Goal: Task Accomplishment & Management: Complete application form

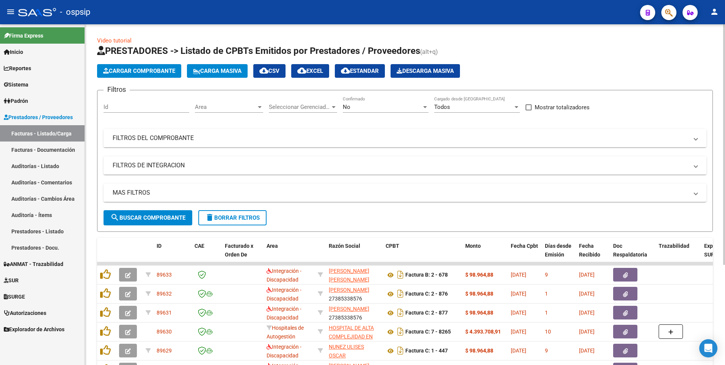
click at [340, 132] on mat-expansion-panel-header "FILTROS DEL COMPROBANTE" at bounding box center [405, 138] width 603 height 18
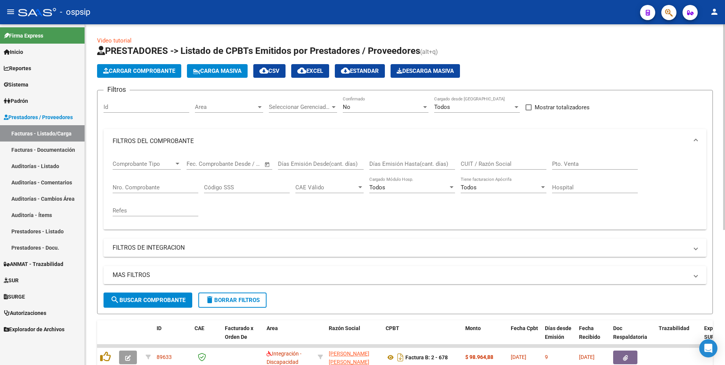
click at [340, 168] on div "CUIT / Razón Social" at bounding box center [504, 161] width 86 height 16
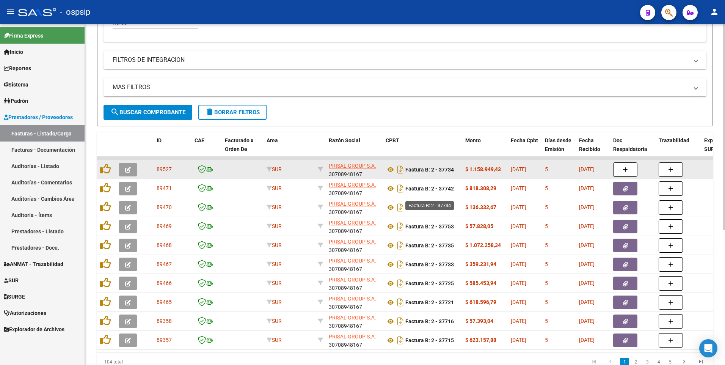
scroll to position [190, 0]
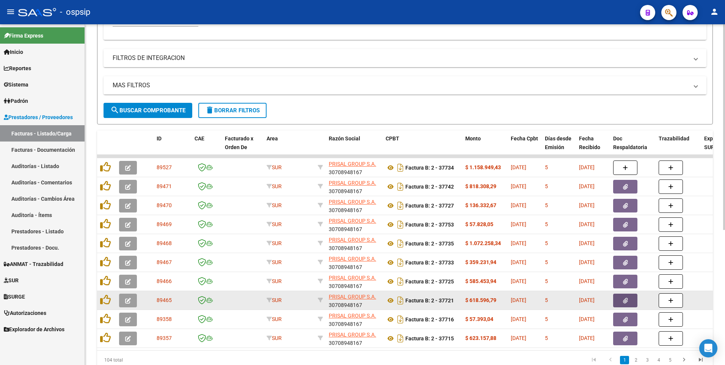
click at [340, 307] on button "button" at bounding box center [625, 301] width 24 height 14
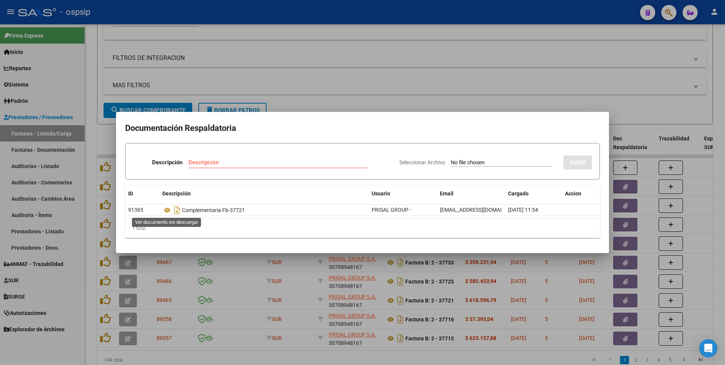
drag, startPoint x: 168, startPoint y: 211, endPoint x: 170, endPoint y: 182, distance: 28.5
click at [340, 90] on div at bounding box center [362, 182] width 725 height 365
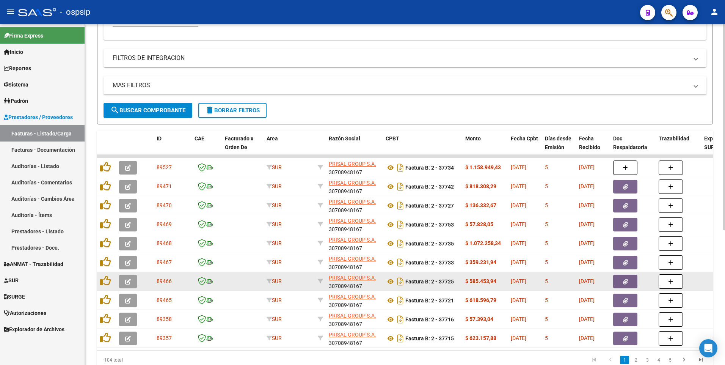
click at [340, 284] on icon "button" at bounding box center [625, 282] width 5 height 6
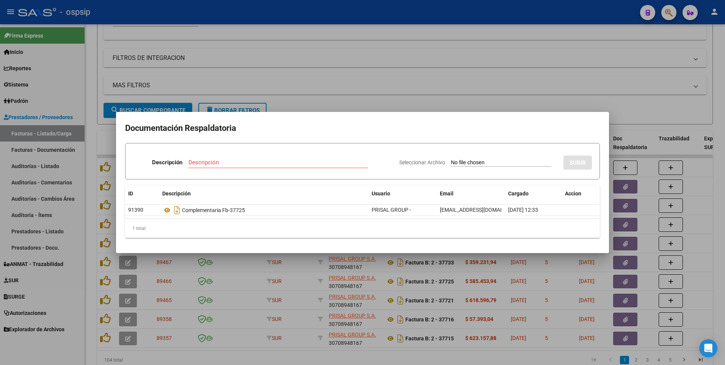
click at [340, 5] on div at bounding box center [362, 182] width 725 height 365
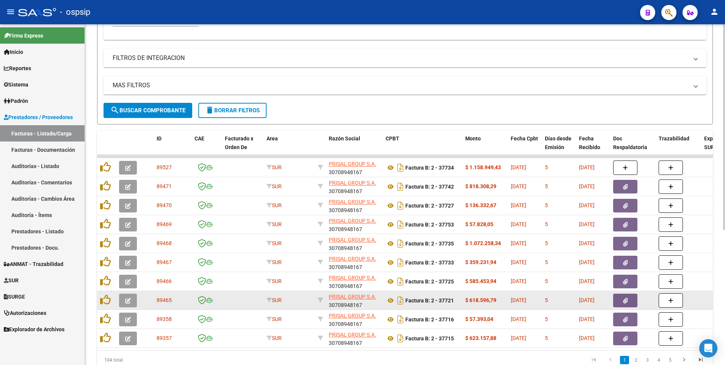
click at [340, 302] on button "button" at bounding box center [625, 301] width 24 height 14
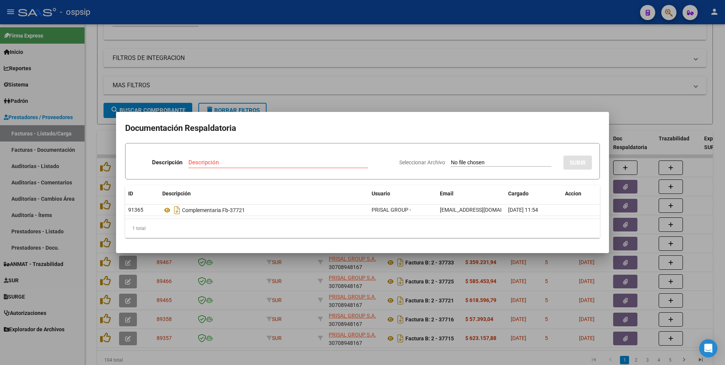
click at [340, 71] on div at bounding box center [362, 182] width 725 height 365
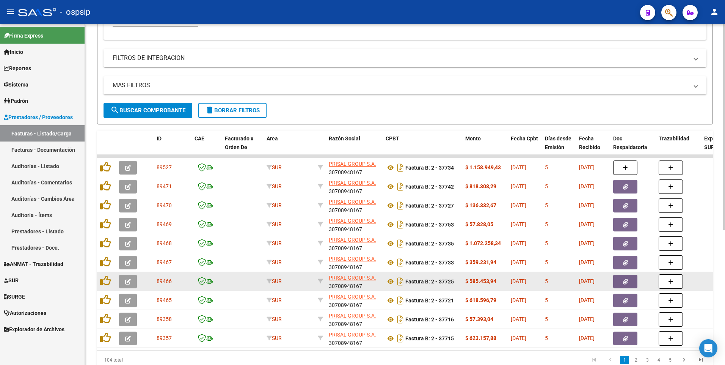
click at [340, 284] on icon "button" at bounding box center [625, 282] width 5 height 6
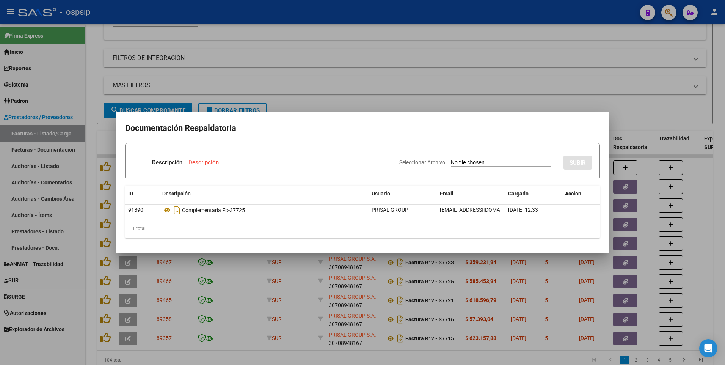
click at [340, 88] on div at bounding box center [362, 182] width 725 height 365
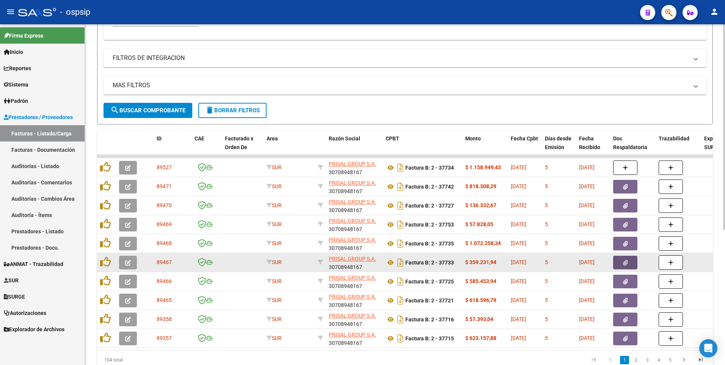
click at [340, 261] on button "button" at bounding box center [625, 263] width 24 height 14
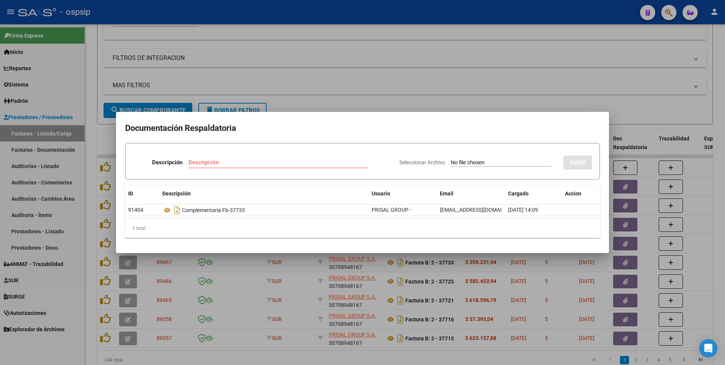
click at [340, 77] on div at bounding box center [362, 182] width 725 height 365
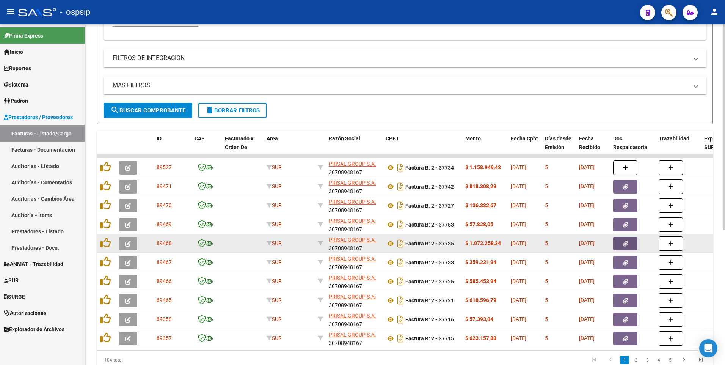
click at [340, 241] on icon "button" at bounding box center [625, 244] width 5 height 6
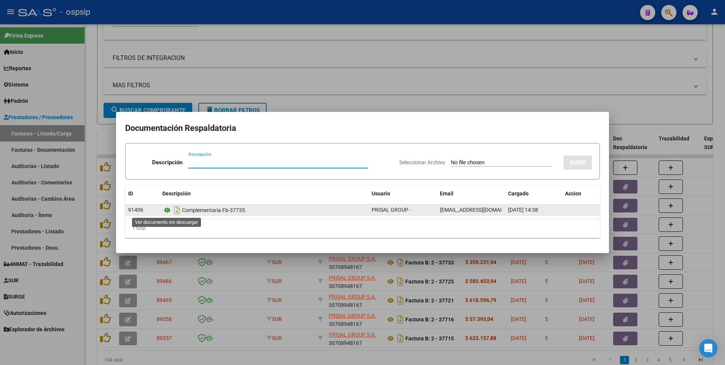
click at [165, 212] on icon at bounding box center [167, 210] width 10 height 9
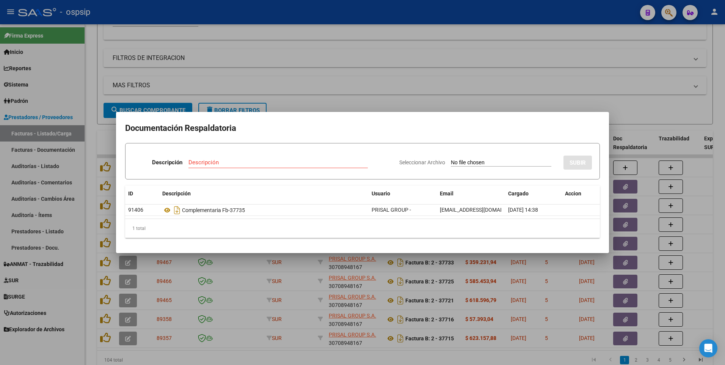
click at [340, 60] on div at bounding box center [362, 182] width 725 height 365
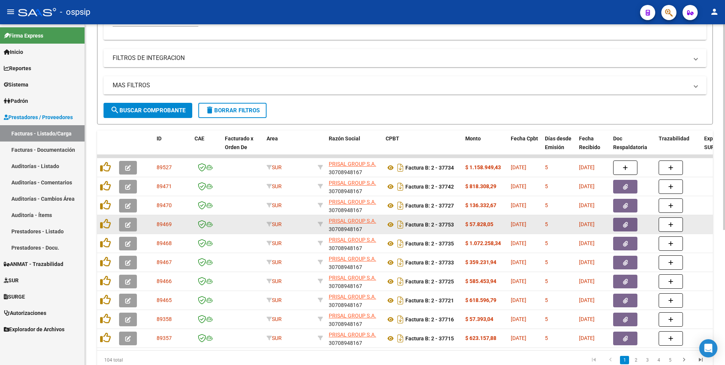
click at [340, 226] on button "button" at bounding box center [625, 225] width 24 height 14
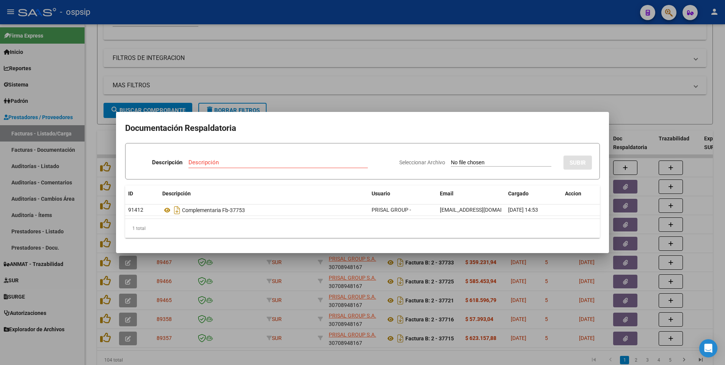
click at [340, 14] on div at bounding box center [362, 182] width 725 height 365
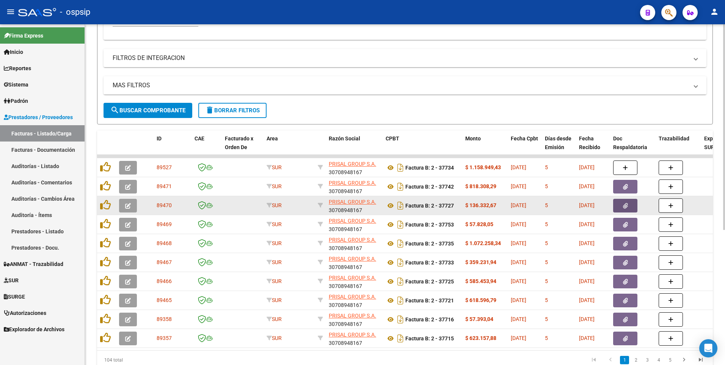
click at [340, 204] on button "button" at bounding box center [625, 206] width 24 height 14
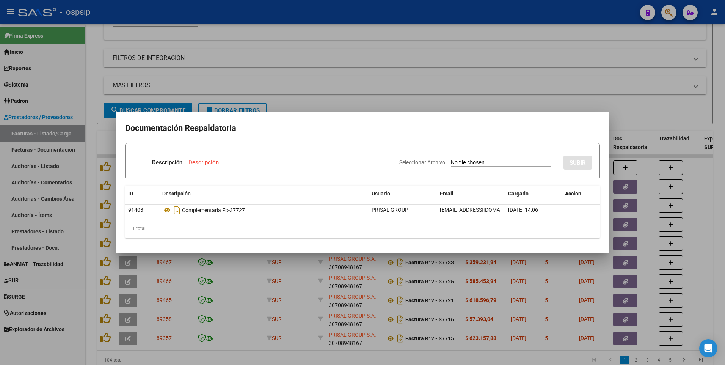
click at [340, 17] on div at bounding box center [362, 182] width 725 height 365
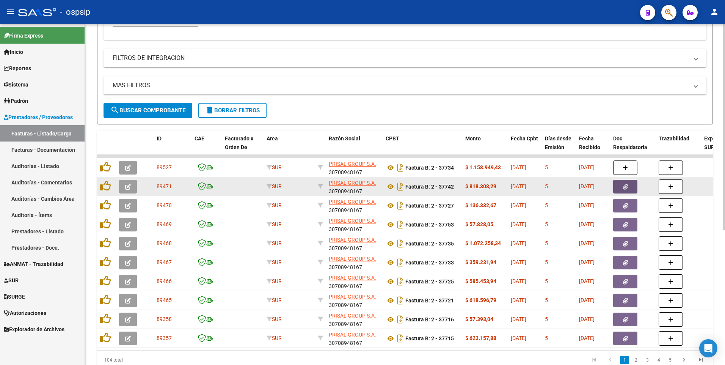
click at [340, 187] on icon "button" at bounding box center [625, 187] width 5 height 6
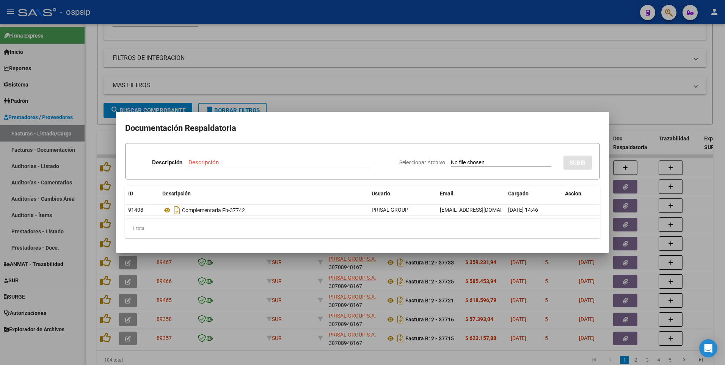
click at [340, 13] on div at bounding box center [362, 182] width 725 height 365
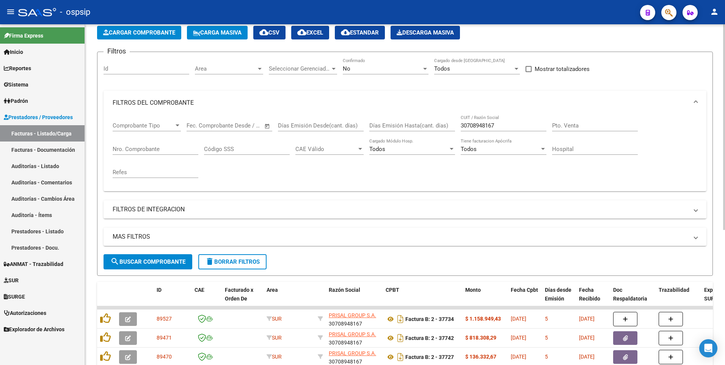
scroll to position [38, 0]
click at [340, 128] on input "30708948167" at bounding box center [504, 126] width 86 height 7
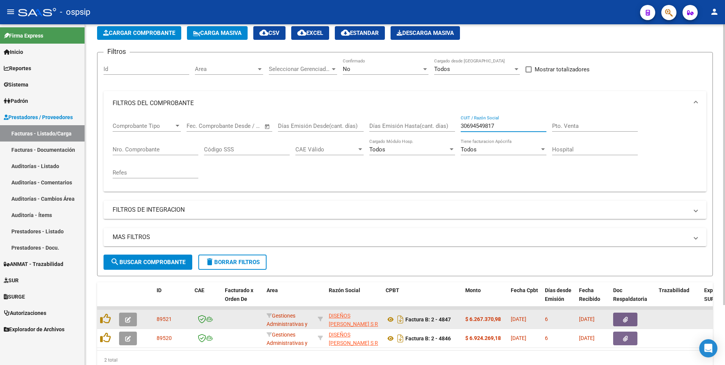
type input "30694549817"
click at [340, 322] on button "button" at bounding box center [625, 320] width 24 height 14
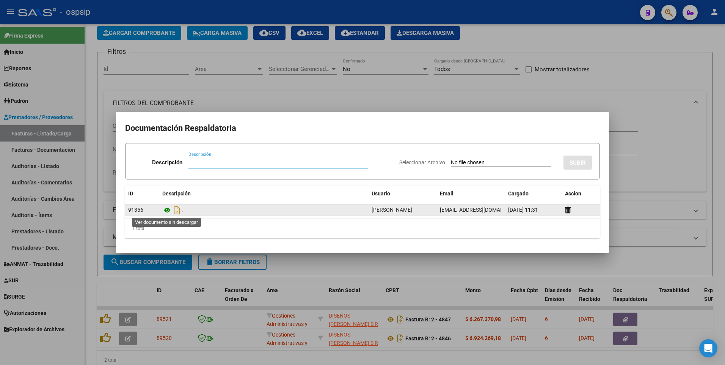
click at [165, 211] on icon at bounding box center [167, 210] width 10 height 9
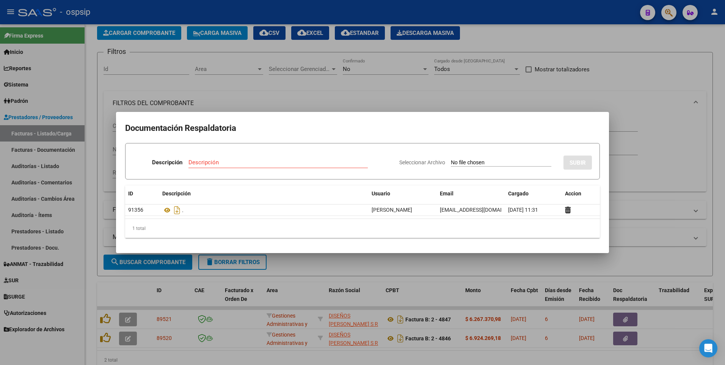
click at [340, 95] on div at bounding box center [362, 182] width 725 height 365
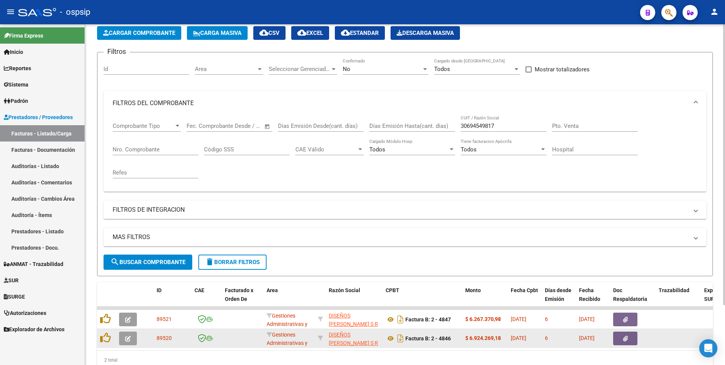
click at [340, 341] on icon "button" at bounding box center [625, 339] width 5 height 6
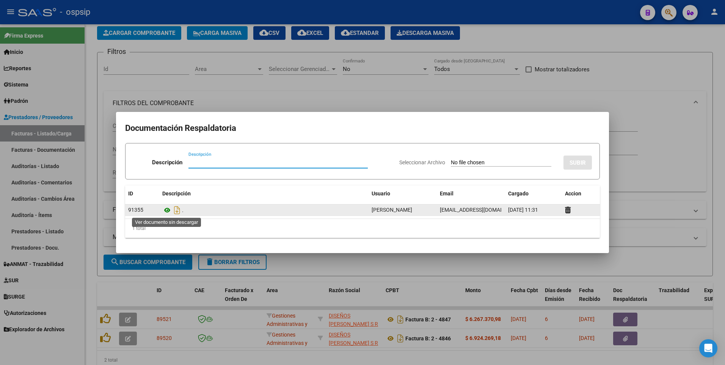
click at [167, 211] on icon at bounding box center [167, 210] width 10 height 9
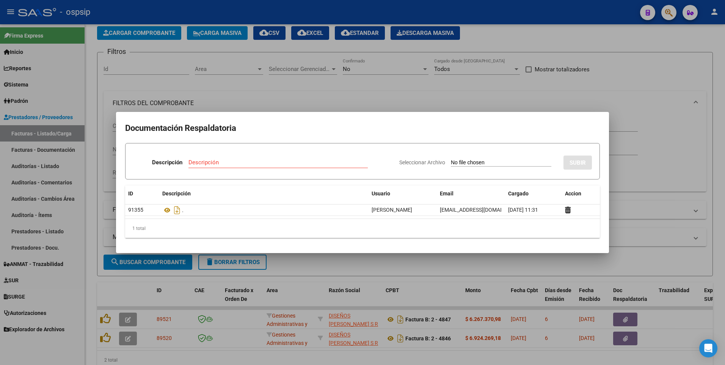
click at [237, 104] on div at bounding box center [362, 182] width 725 height 365
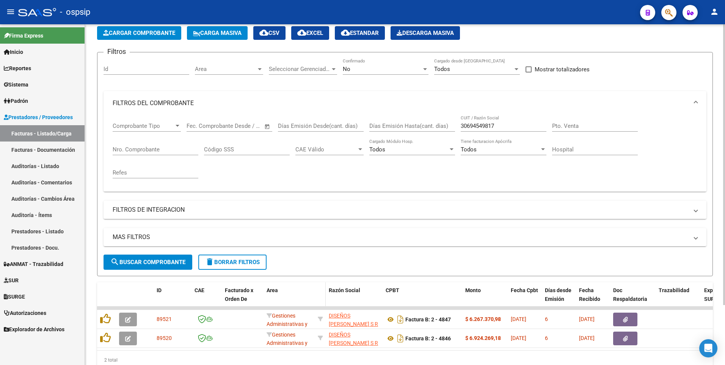
scroll to position [72, 0]
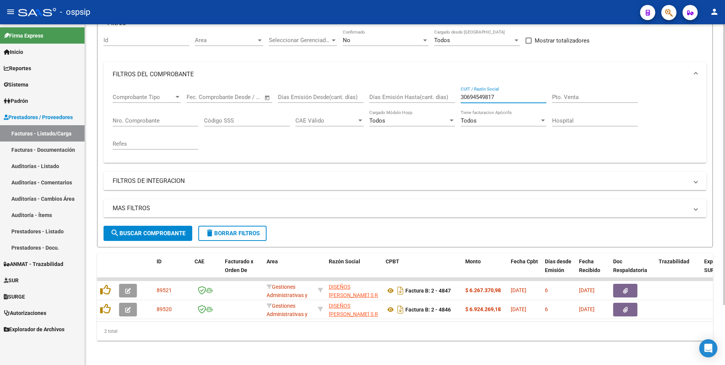
click at [340, 94] on input "30694549817" at bounding box center [504, 97] width 86 height 7
click at [160, 117] on input "Nro. Comprobante" at bounding box center [156, 120] width 86 height 7
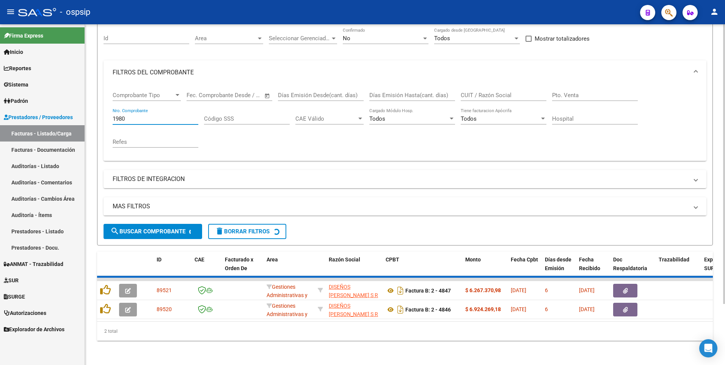
scroll to position [53, 0]
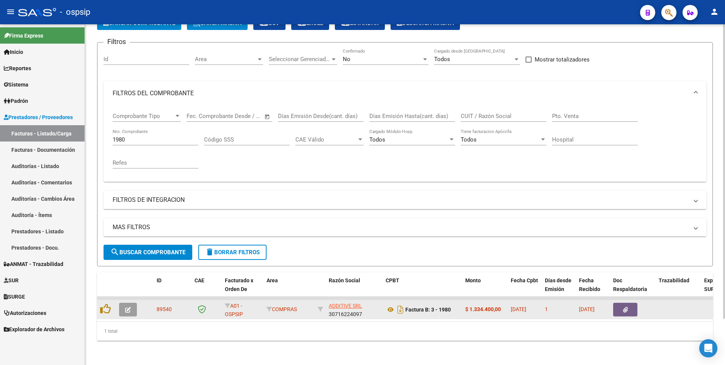
click at [340, 307] on icon "button" at bounding box center [625, 310] width 5 height 6
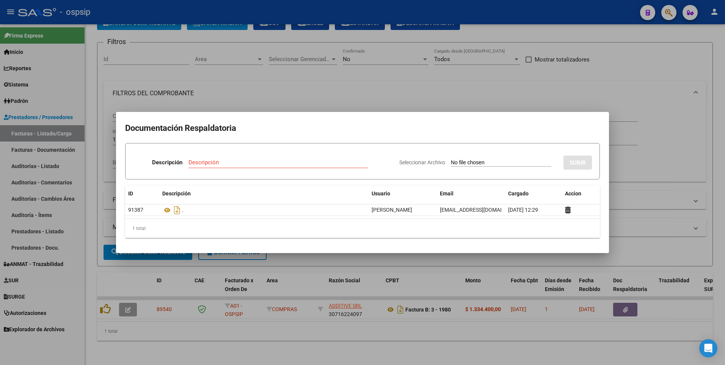
click at [340, 353] on div at bounding box center [362, 182] width 725 height 365
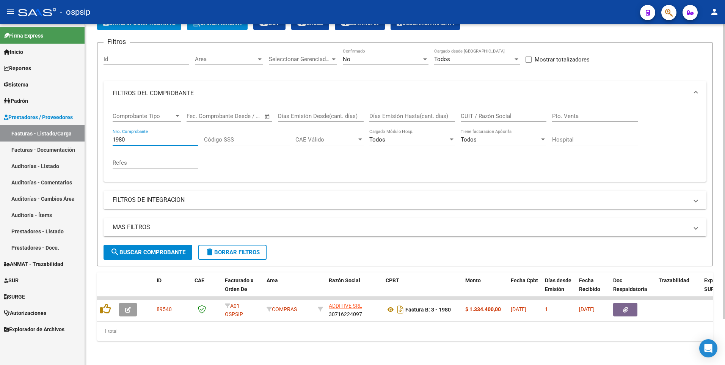
click at [149, 136] on input "1980" at bounding box center [156, 139] width 86 height 7
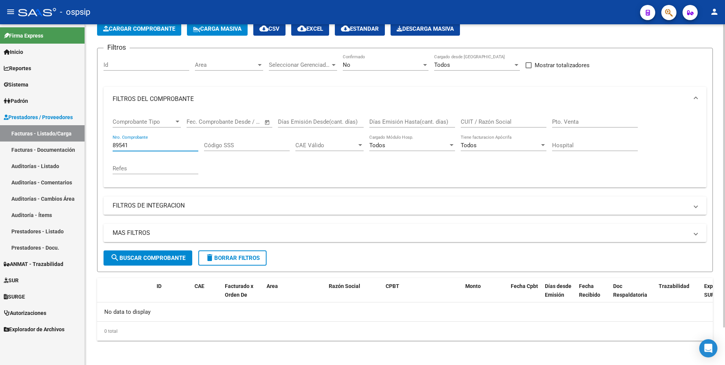
scroll to position [42, 0]
click at [340, 64] on div "No" at bounding box center [382, 64] width 79 height 7
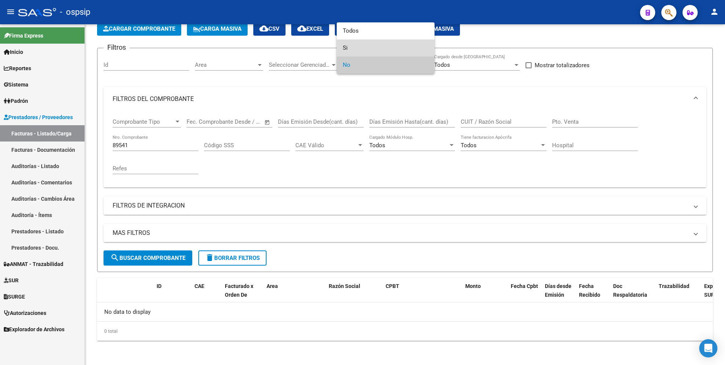
click at [340, 42] on span "Si" at bounding box center [386, 47] width 86 height 17
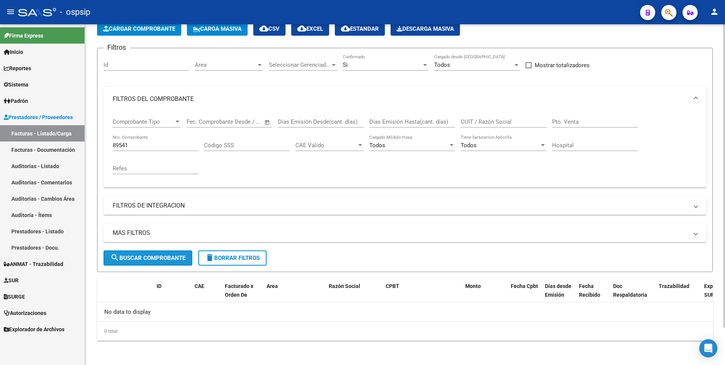
click at [167, 254] on button "search Buscar Comprobante" at bounding box center [148, 257] width 89 height 15
click at [136, 146] on input "89541" at bounding box center [156, 145] width 86 height 7
type input "89541"
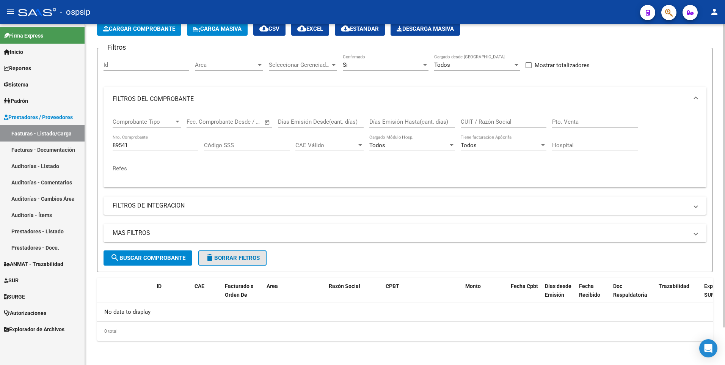
click at [209, 260] on mat-icon "delete" at bounding box center [209, 257] width 9 height 9
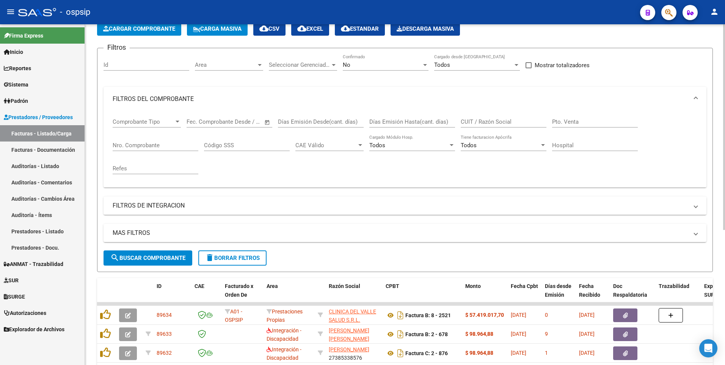
click at [155, 148] on input "Nro. Comprobante" at bounding box center [156, 145] width 86 height 7
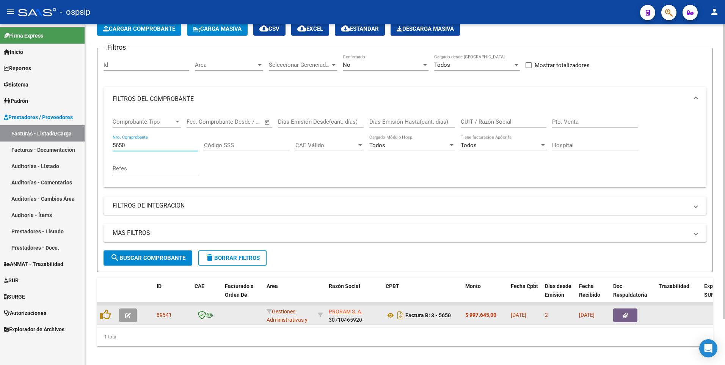
type input "5650"
click at [340, 315] on icon "button" at bounding box center [625, 316] width 5 height 6
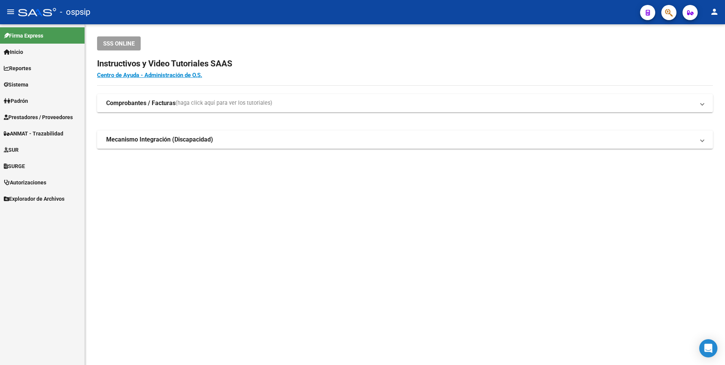
click at [65, 113] on span "Prestadores / Proveedores" at bounding box center [38, 117] width 69 height 8
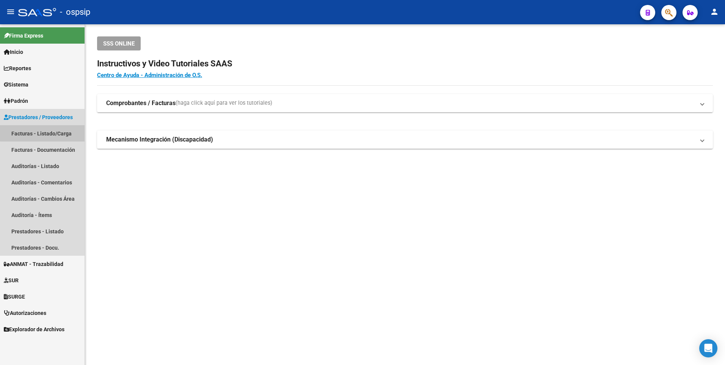
click at [57, 129] on link "Facturas - Listado/Carga" at bounding box center [42, 133] width 85 height 16
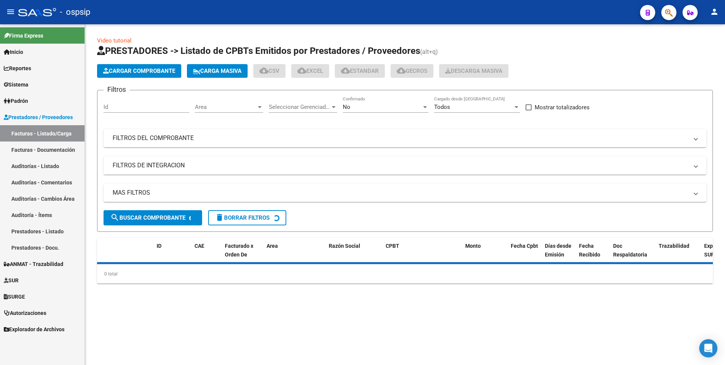
click at [142, 75] on button "Cargar Comprobante" at bounding box center [139, 71] width 84 height 14
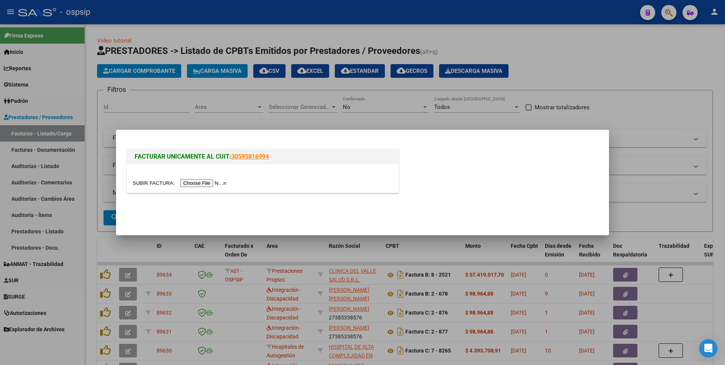
click at [204, 182] on input "file" at bounding box center [181, 183] width 96 height 8
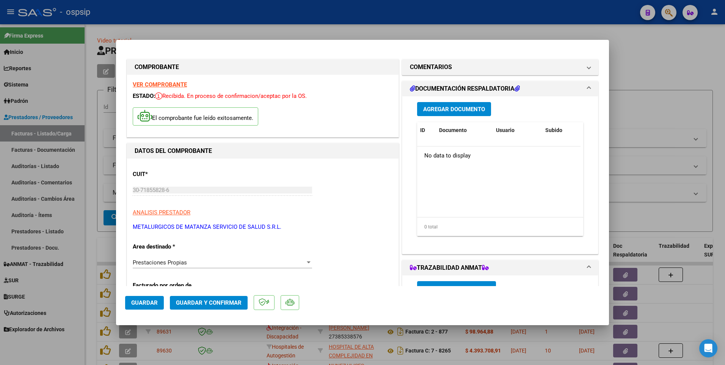
click at [151, 306] on button "Guardar" at bounding box center [144, 303] width 39 height 14
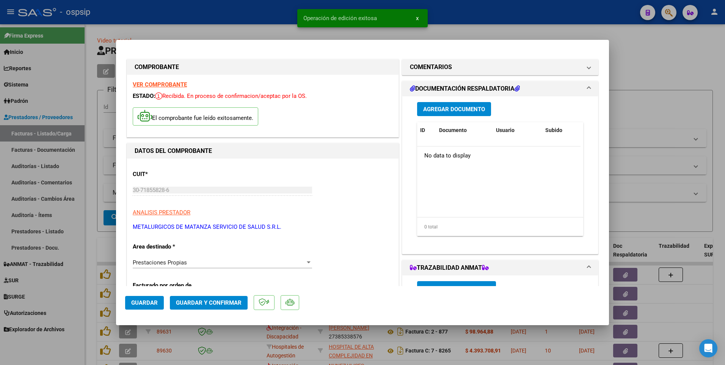
click at [285, 5] on div at bounding box center [362, 182] width 725 height 365
type input "$ 0,00"
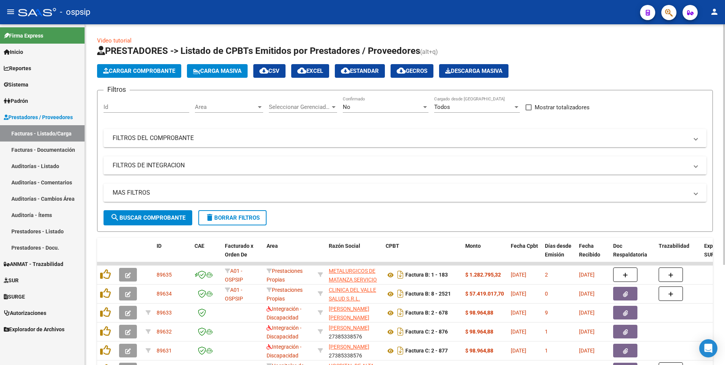
click at [153, 71] on span "Cargar Comprobante" at bounding box center [139, 71] width 72 height 7
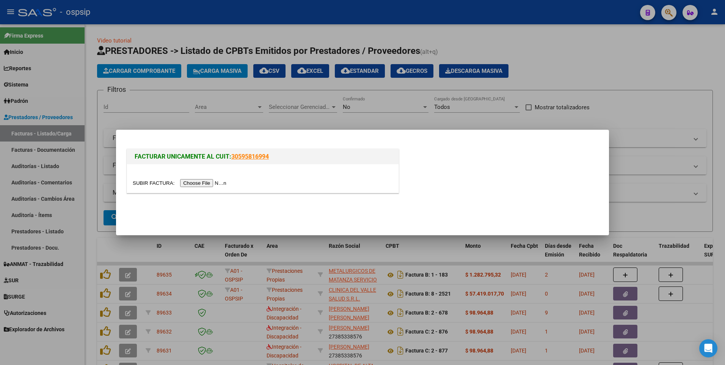
click at [201, 178] on div at bounding box center [263, 178] width 272 height 28
click at [202, 183] on input "file" at bounding box center [181, 183] width 96 height 8
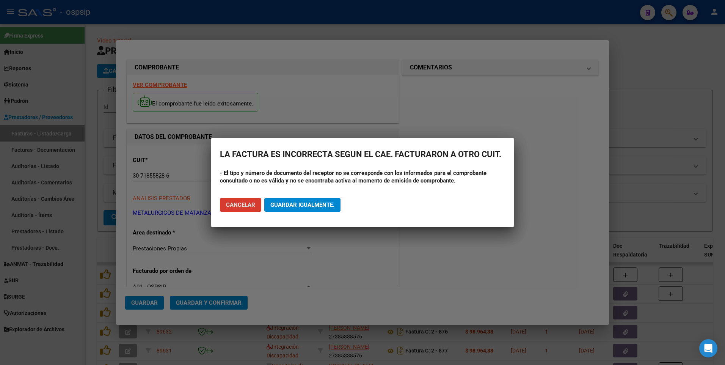
click at [245, 205] on span "Cancelar" at bounding box center [240, 204] width 29 height 7
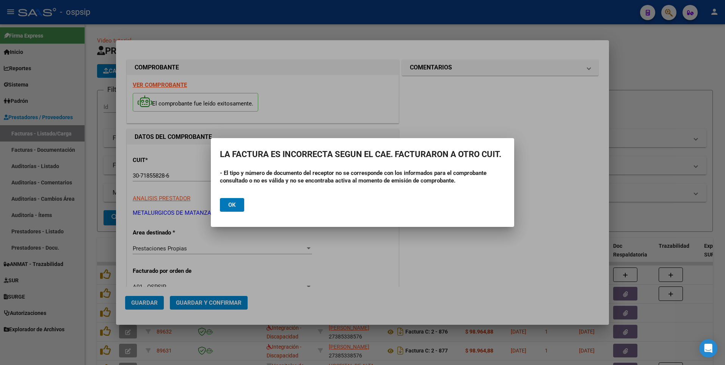
click at [230, 206] on span "Ok" at bounding box center [232, 204] width 8 height 7
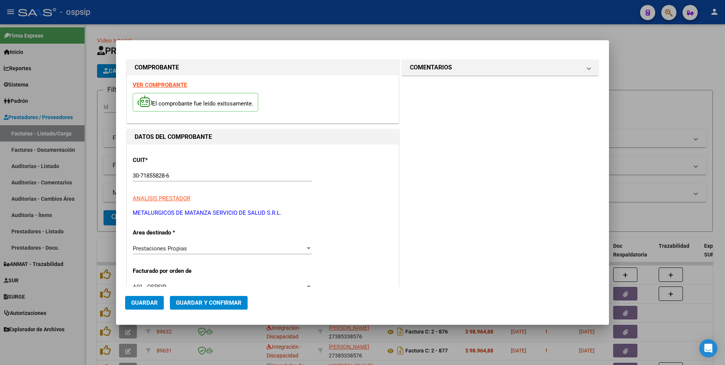
click at [247, 25] on div at bounding box center [362, 182] width 725 height 365
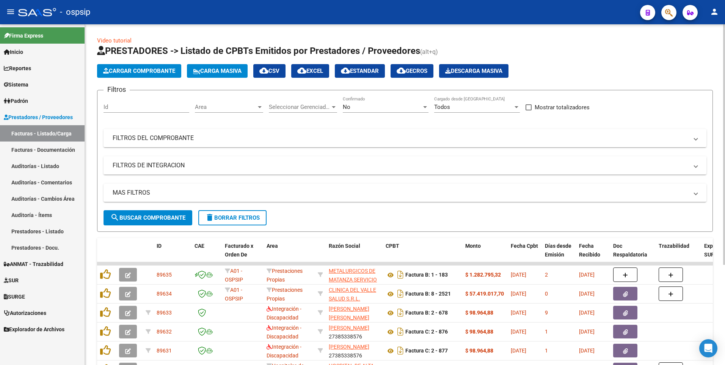
click at [147, 71] on span "Cargar Comprobante" at bounding box center [139, 71] width 72 height 7
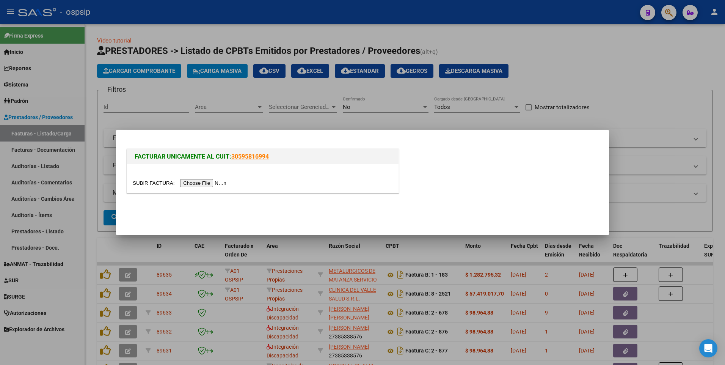
click at [203, 185] on input "file" at bounding box center [181, 183] width 96 height 8
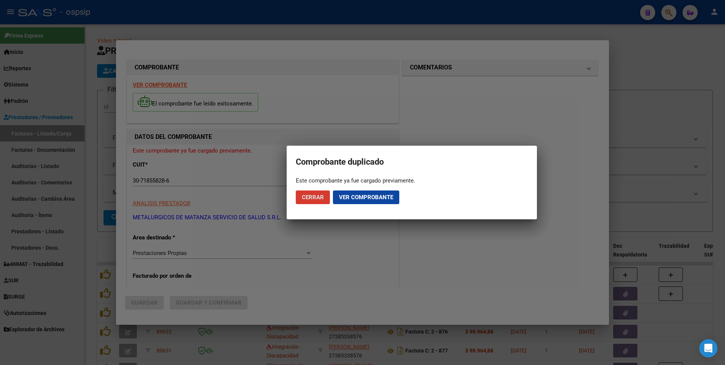
click at [313, 200] on span "Cerrar" at bounding box center [313, 197] width 22 height 7
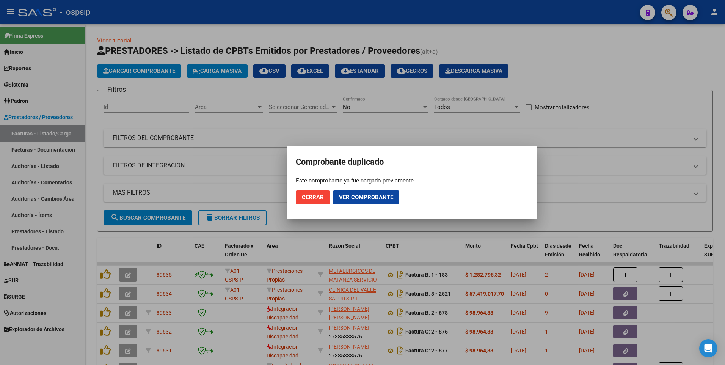
click at [289, 17] on div at bounding box center [362, 182] width 725 height 365
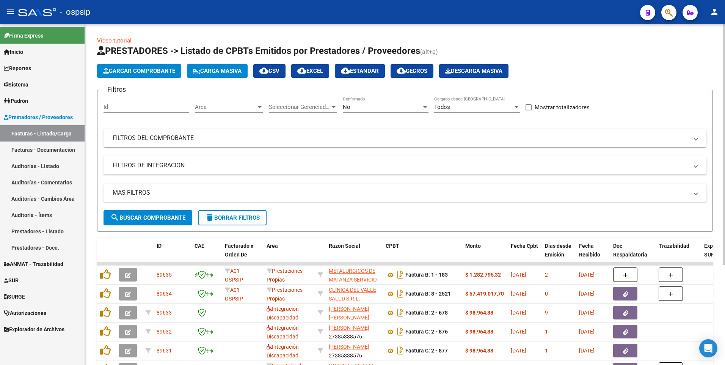
click at [164, 142] on mat-panel-title "FILTROS DEL COMPROBANTE" at bounding box center [401, 138] width 576 height 8
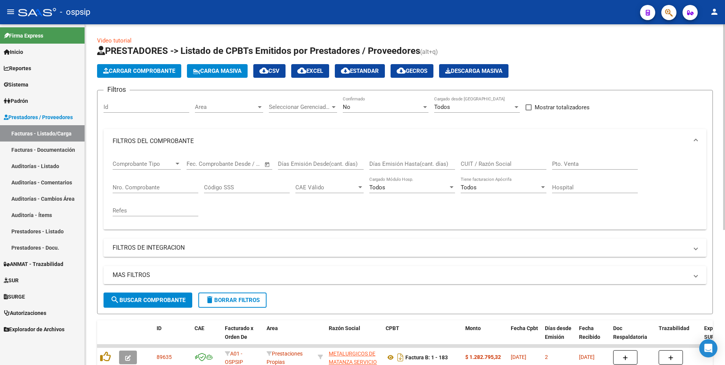
click at [153, 183] on div "Nro. Comprobante" at bounding box center [156, 185] width 86 height 16
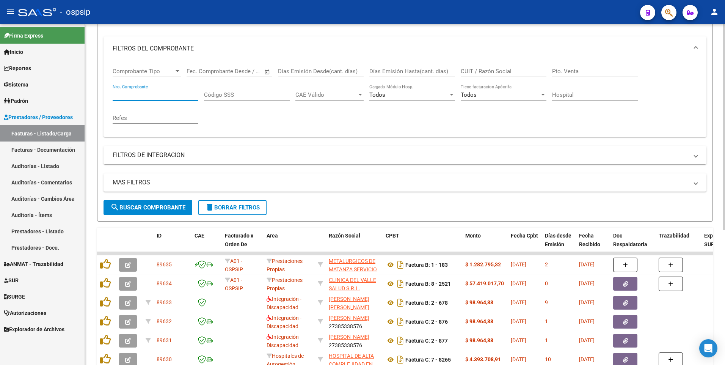
scroll to position [114, 0]
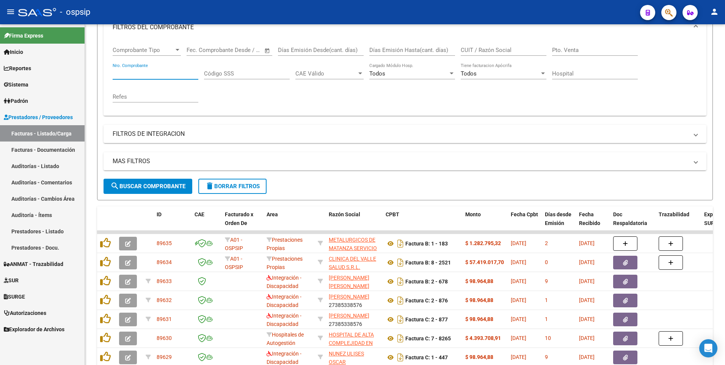
click at [674, 16] on button "button" at bounding box center [668, 12] width 15 height 15
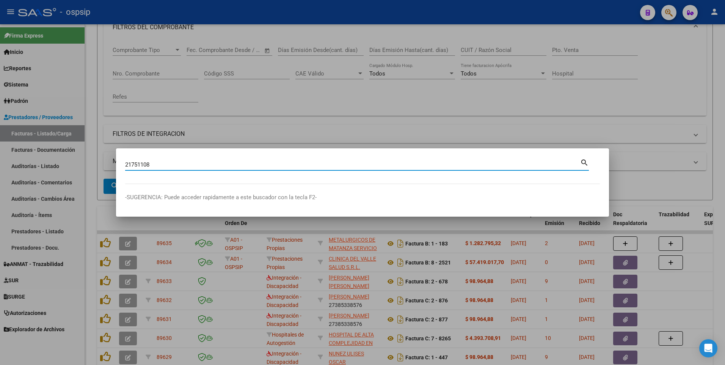
type input "21751108"
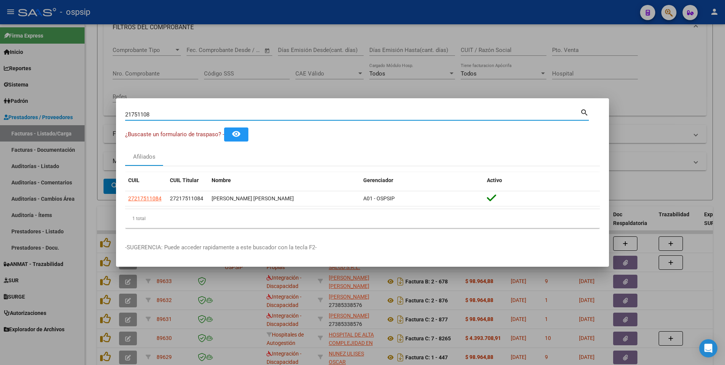
click at [360, 116] on input "21751108" at bounding box center [352, 114] width 455 height 7
click at [333, 12] on div at bounding box center [362, 182] width 725 height 365
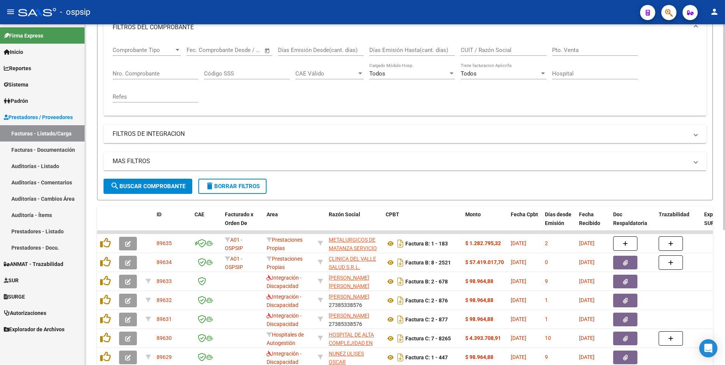
click at [496, 49] on input "CUIT / Razón Social" at bounding box center [504, 50] width 86 height 7
paste input "30-70907281-8"
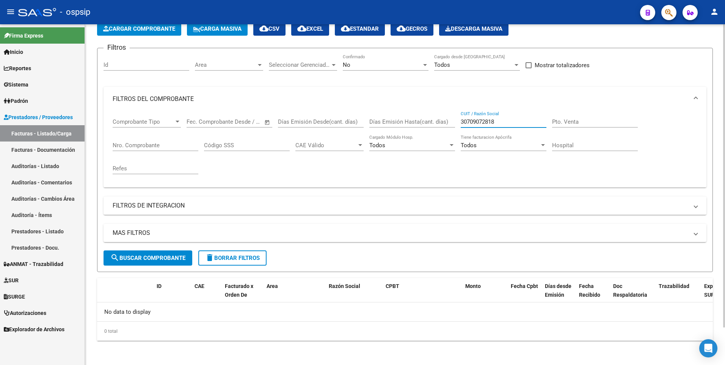
scroll to position [42, 0]
type input "30709072818"
click at [398, 61] on div "No" at bounding box center [382, 64] width 79 height 7
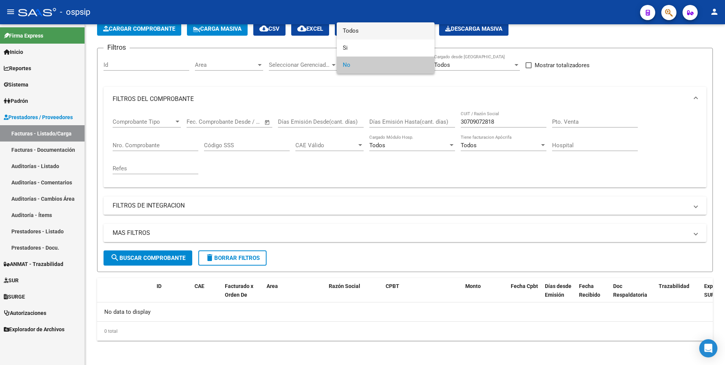
click at [375, 35] on span "Todos" at bounding box center [386, 30] width 86 height 17
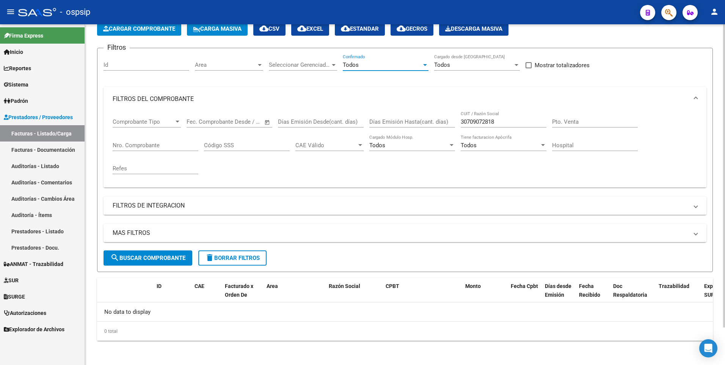
click at [163, 256] on span "search Buscar Comprobante" at bounding box center [147, 258] width 75 height 7
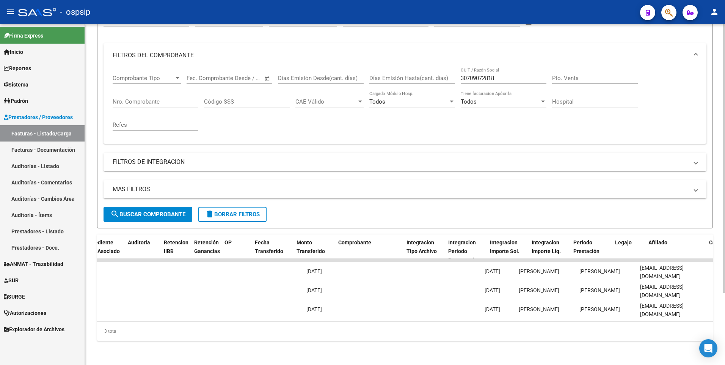
scroll to position [0, 0]
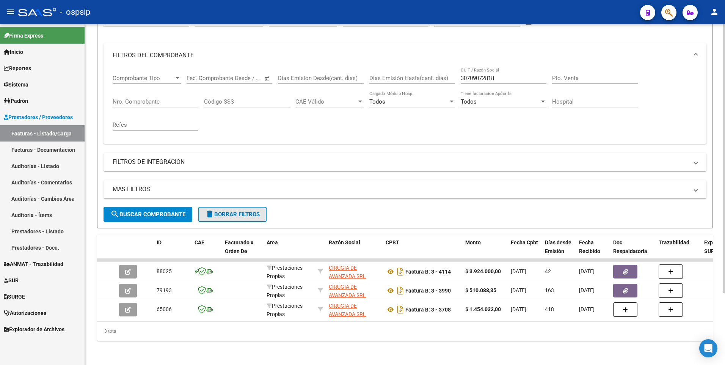
click at [228, 211] on span "delete Borrar Filtros" at bounding box center [232, 214] width 55 height 7
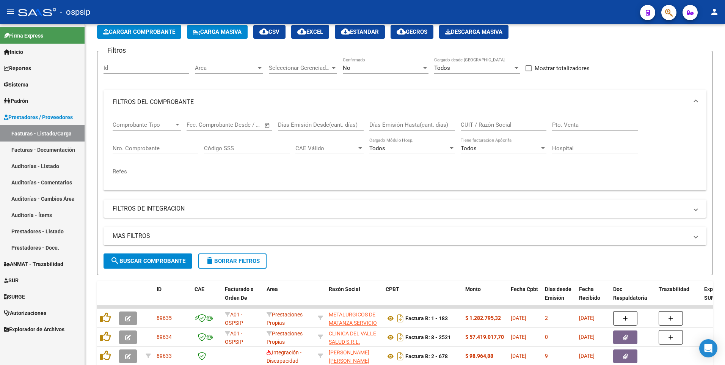
scroll to position [91, 0]
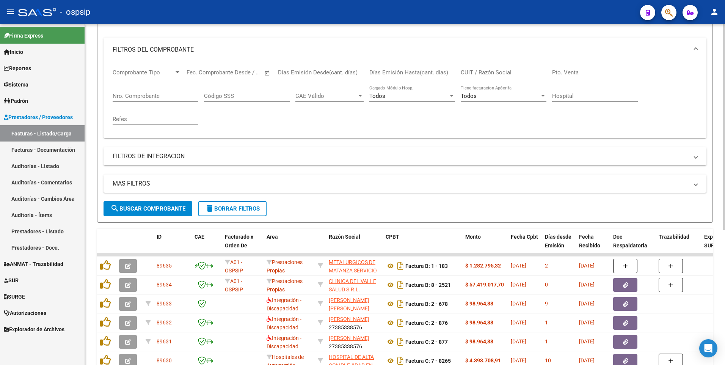
click at [224, 210] on span "delete Borrar Filtros" at bounding box center [232, 208] width 55 height 7
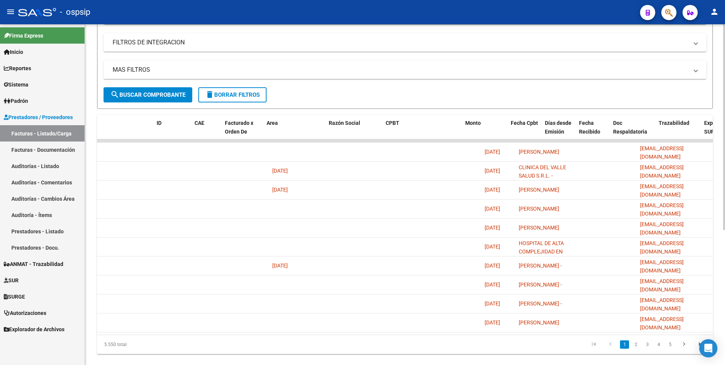
scroll to position [0, 0]
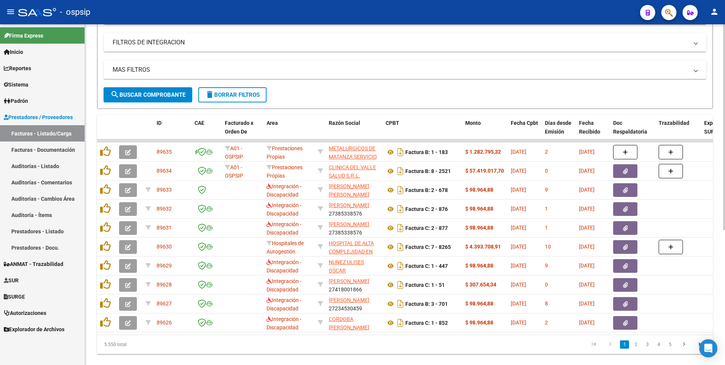
click at [235, 334] on datatable-body "89635 A01 - OSPSIP Prestaciones Propias METALURGICOS DE MATANZA SERVICIO DE SAL…" at bounding box center [405, 236] width 616 height 195
click at [682, 350] on icon "go to next page" at bounding box center [684, 345] width 10 height 9
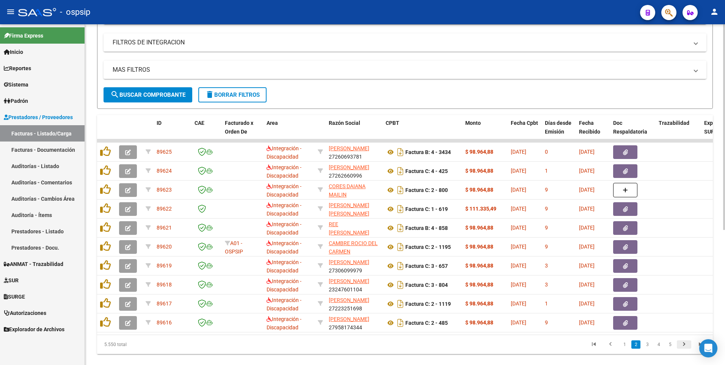
click at [687, 350] on icon "go to next page" at bounding box center [684, 345] width 10 height 9
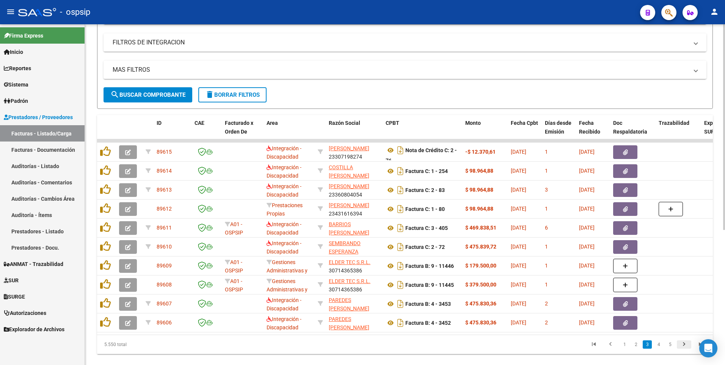
click at [685, 349] on icon "go to next page" at bounding box center [684, 345] width 10 height 9
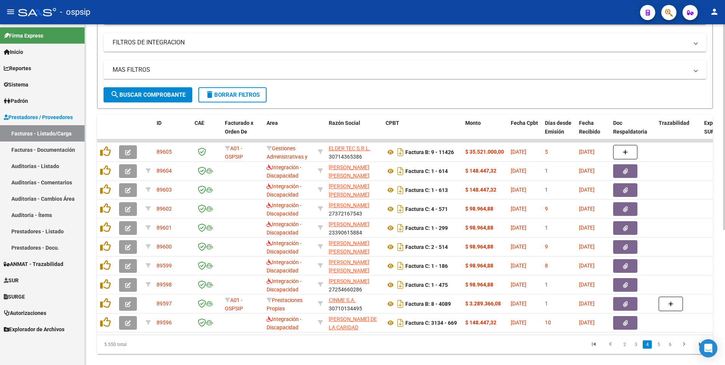
click at [683, 350] on icon "go to next page" at bounding box center [684, 345] width 10 height 9
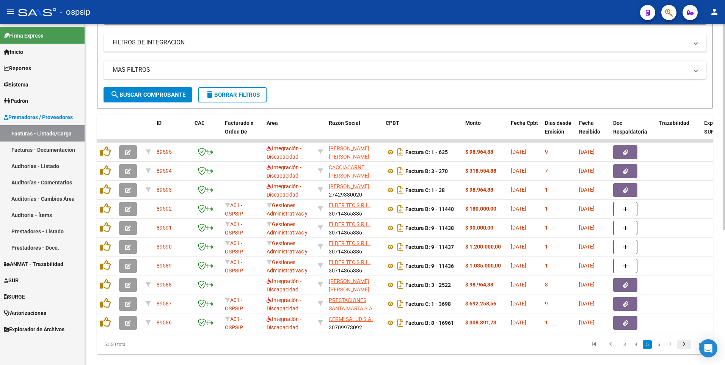
click at [683, 350] on icon "go to next page" at bounding box center [684, 345] width 10 height 9
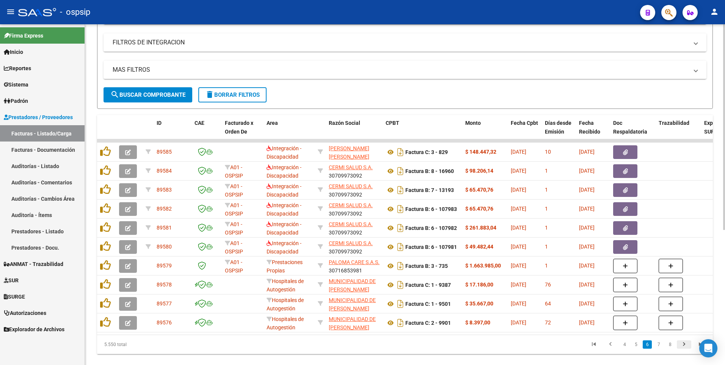
click at [683, 350] on icon "go to next page" at bounding box center [684, 345] width 10 height 9
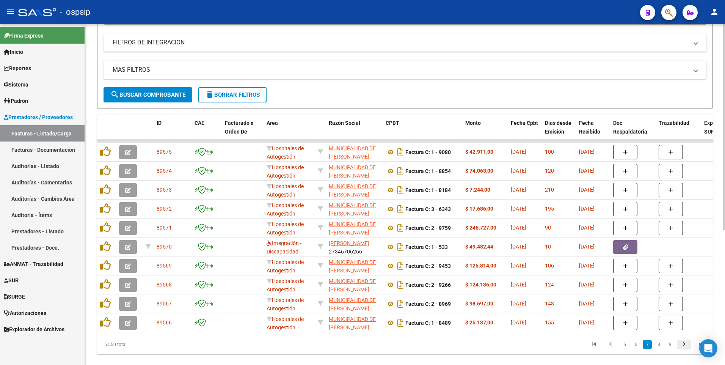
click at [687, 350] on icon "go to next page" at bounding box center [684, 345] width 10 height 9
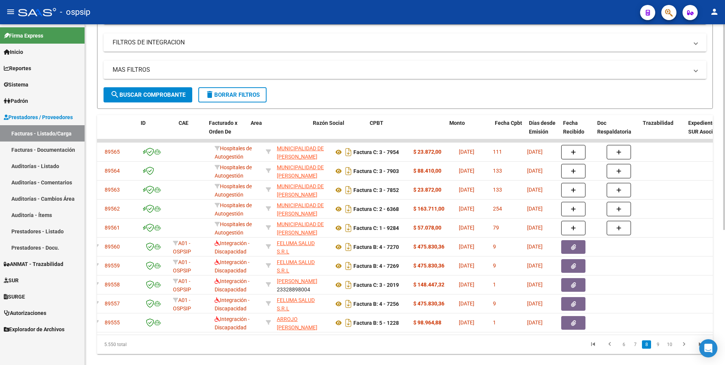
scroll to position [0, 11]
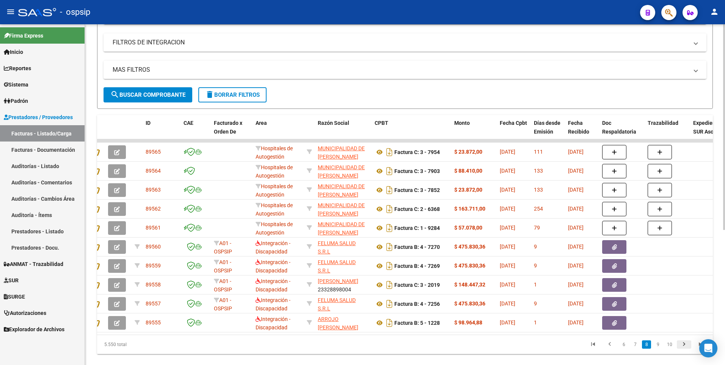
click at [682, 350] on icon "go to next page" at bounding box center [684, 345] width 10 height 9
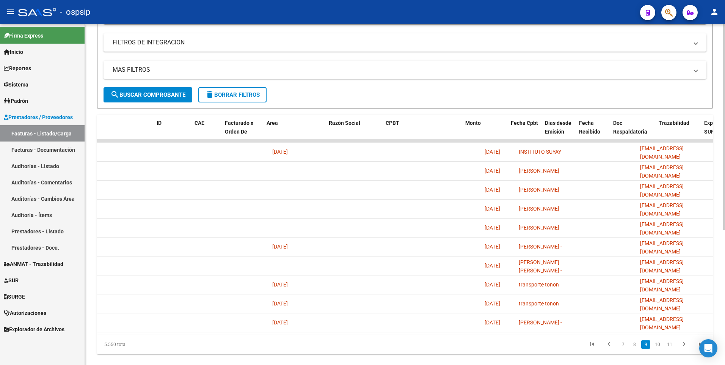
scroll to position [0, 0]
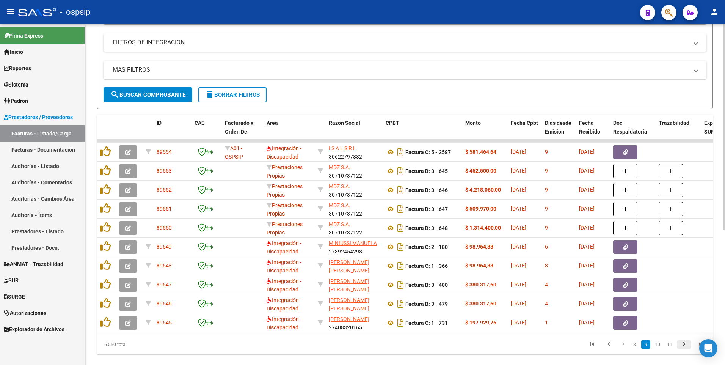
click at [685, 349] on icon "go to next page" at bounding box center [684, 345] width 10 height 9
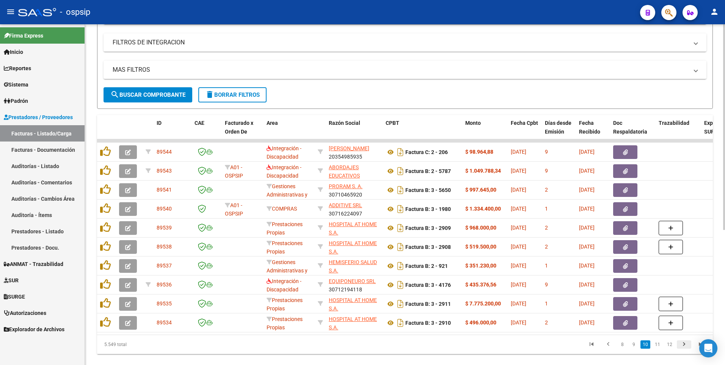
click at [684, 349] on icon "go to next page" at bounding box center [684, 345] width 10 height 9
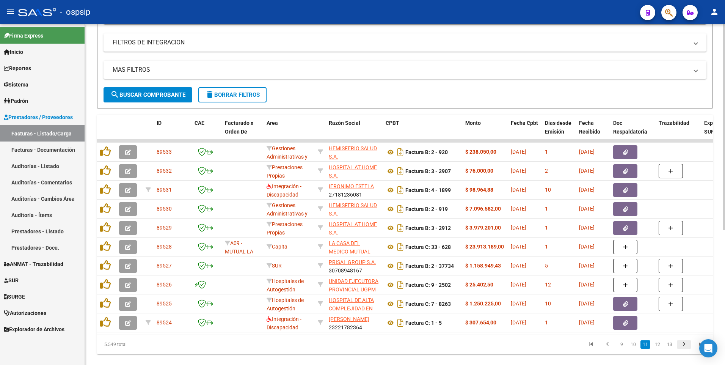
click at [689, 350] on icon "go to next page" at bounding box center [684, 345] width 10 height 9
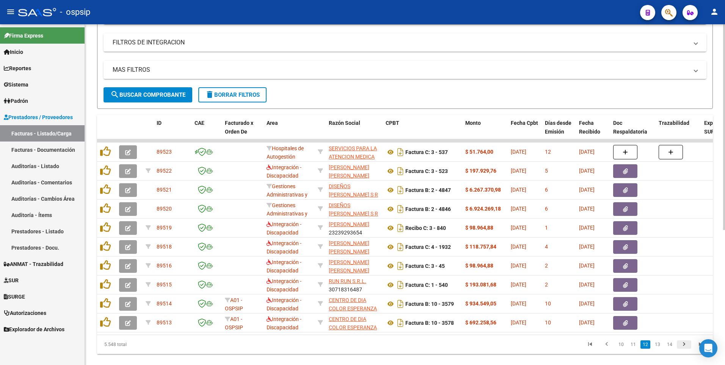
click at [687, 350] on icon "go to next page" at bounding box center [684, 345] width 10 height 9
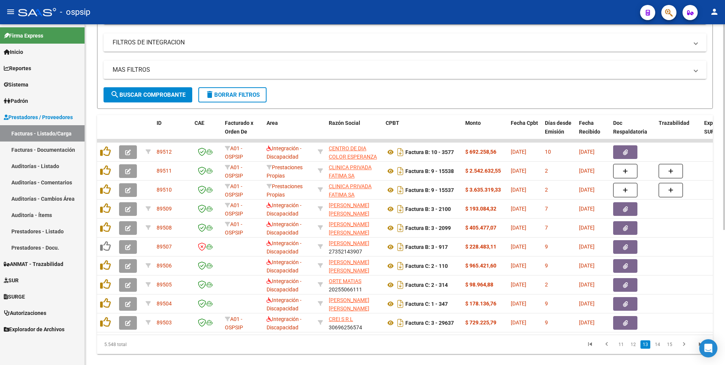
click at [261, 99] on button "delete Borrar Filtros" at bounding box center [232, 94] width 68 height 15
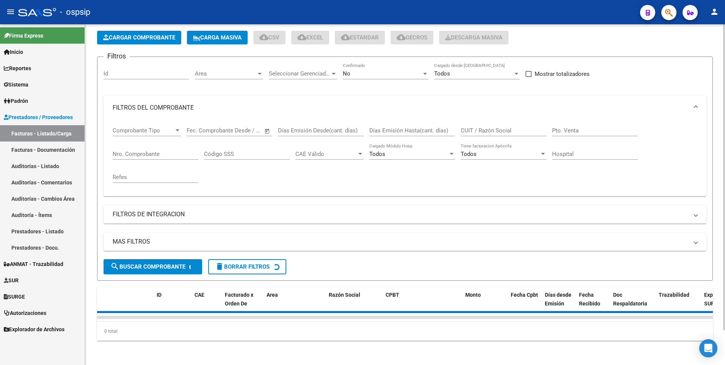
scroll to position [205, 0]
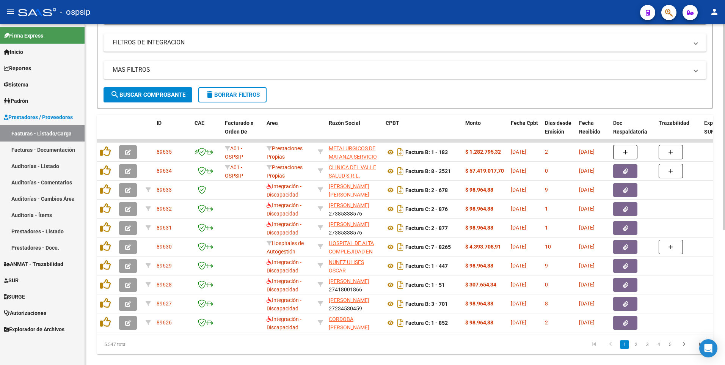
click at [235, 100] on button "delete Borrar Filtros" at bounding box center [232, 94] width 68 height 15
click at [226, 93] on span "delete Borrar Filtros" at bounding box center [232, 94] width 55 height 7
click at [325, 15] on div "- ospsip" at bounding box center [326, 12] width 616 height 17
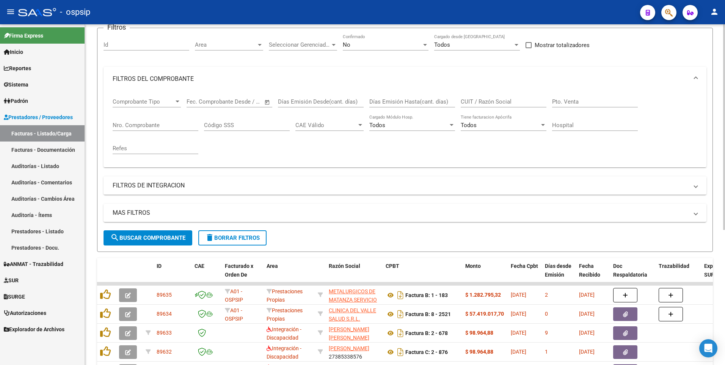
scroll to position [53, 0]
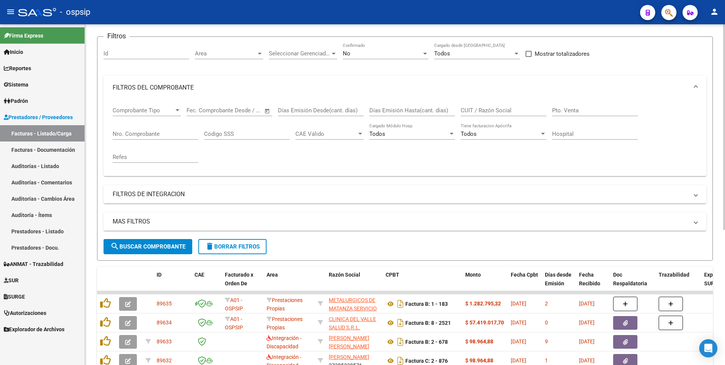
click at [488, 110] on input "CUIT / Razón Social" at bounding box center [504, 110] width 86 height 7
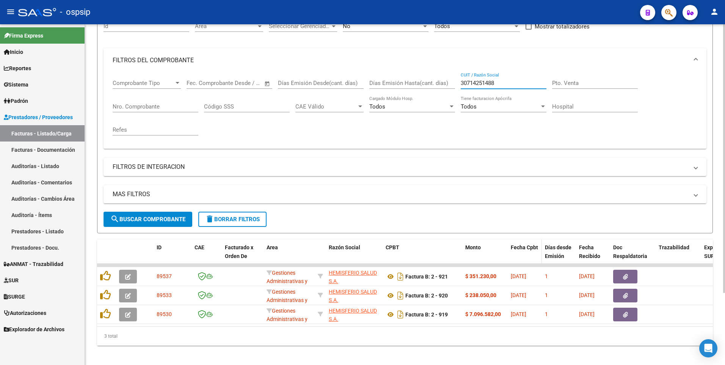
scroll to position [91, 0]
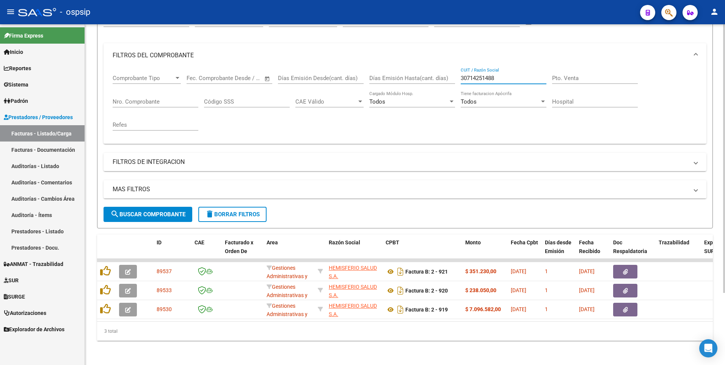
type input "30714251488"
click at [496, 75] on input "30714251488" at bounding box center [504, 78] width 86 height 7
click at [169, 98] on input "Nro. Comprobante" at bounding box center [156, 101] width 86 height 7
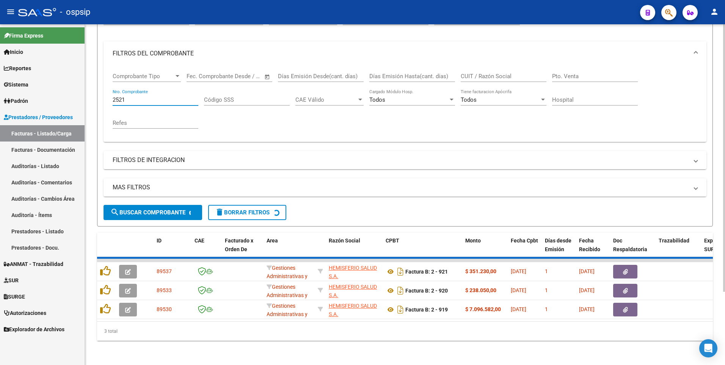
scroll to position [53, 0]
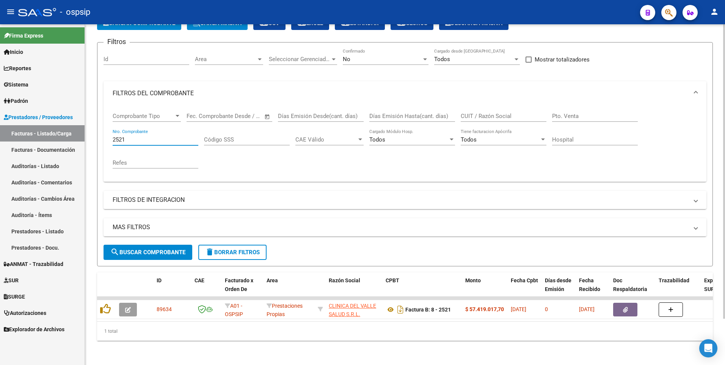
click at [157, 136] on input "2521" at bounding box center [156, 139] width 86 height 7
type input "4089"
click at [516, 113] on input "CUIT / Razón Social" at bounding box center [504, 116] width 86 height 7
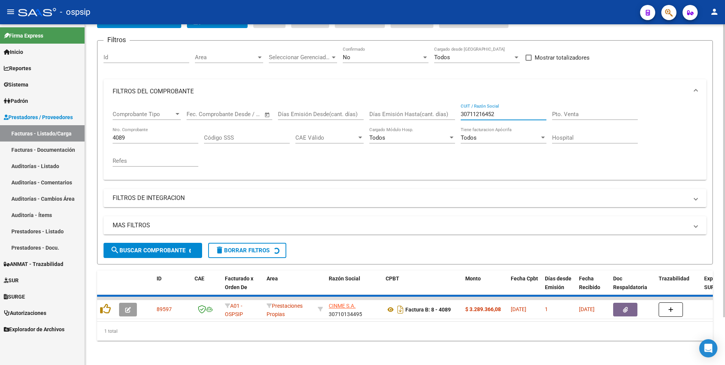
scroll to position [42, 0]
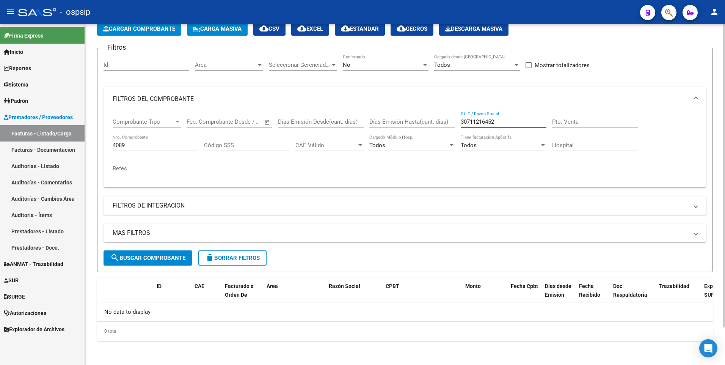
type input "30711216452"
click at [135, 145] on input "4089" at bounding box center [156, 145] width 86 height 7
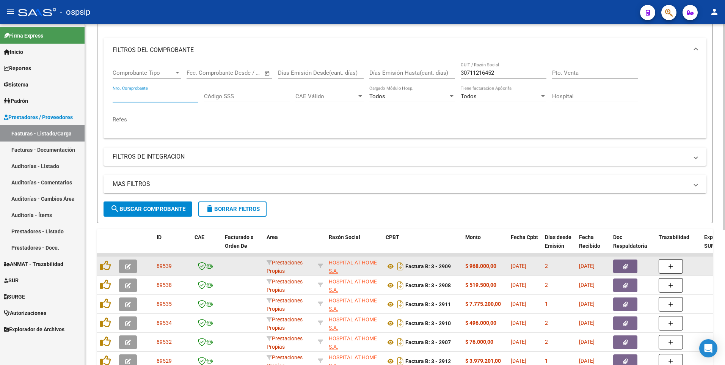
scroll to position [194, 0]
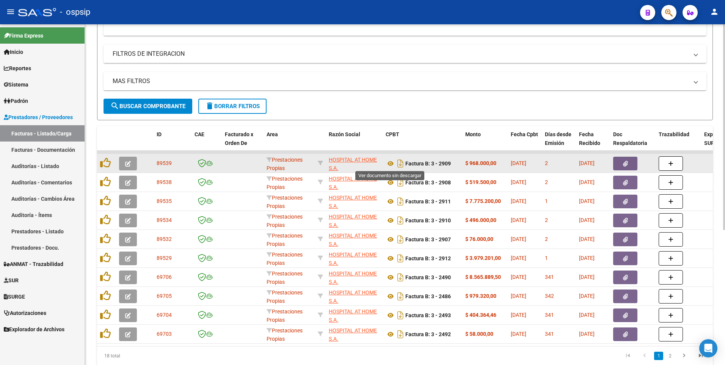
drag, startPoint x: 389, startPoint y: 163, endPoint x: 385, endPoint y: 164, distance: 3.9
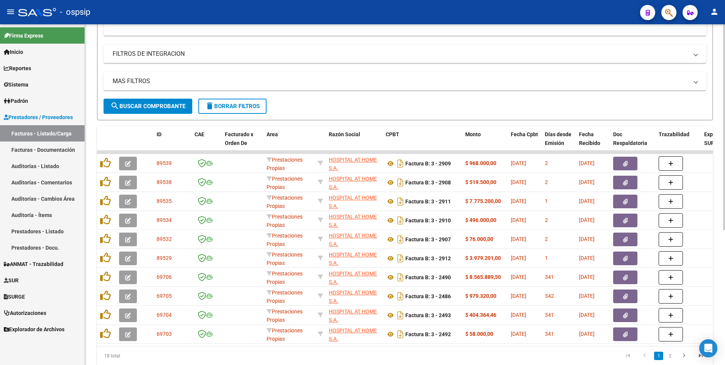
scroll to position [80, 0]
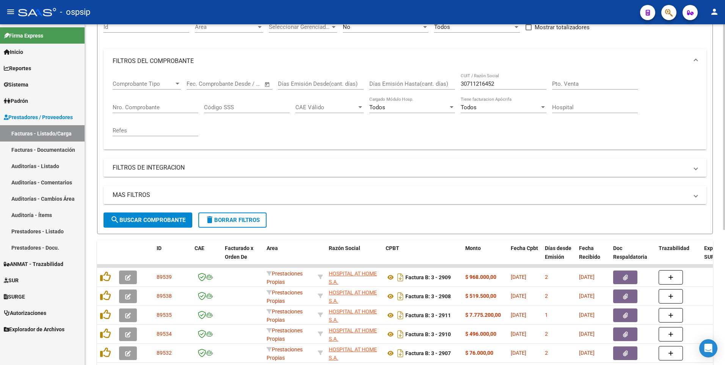
click at [517, 86] on input "30711216452" at bounding box center [504, 83] width 86 height 7
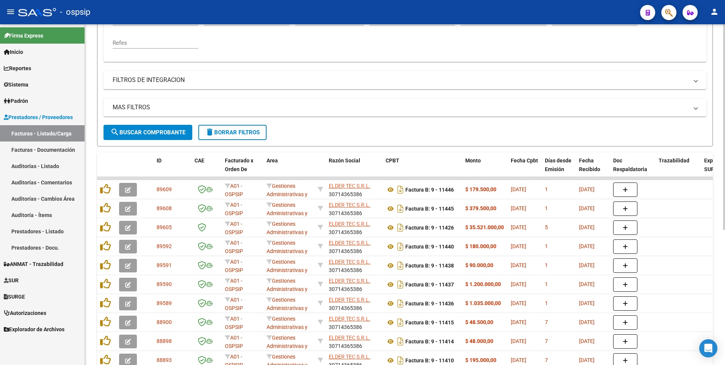
scroll to position [224, 0]
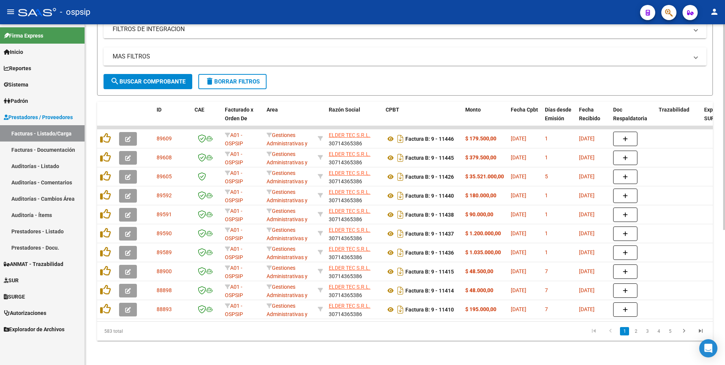
type input "30714365386"
click at [247, 78] on span "delete Borrar Filtros" at bounding box center [232, 81] width 55 height 7
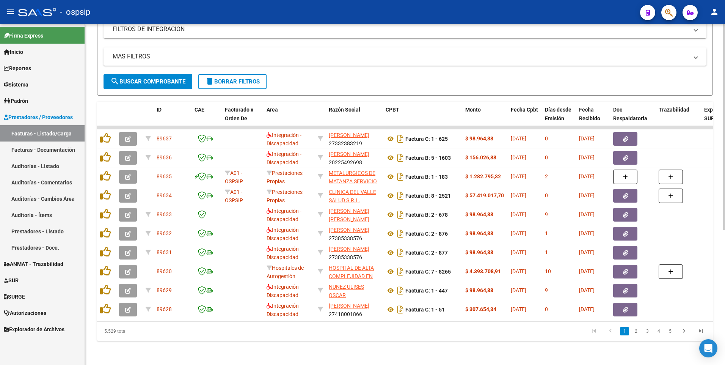
scroll to position [72, 0]
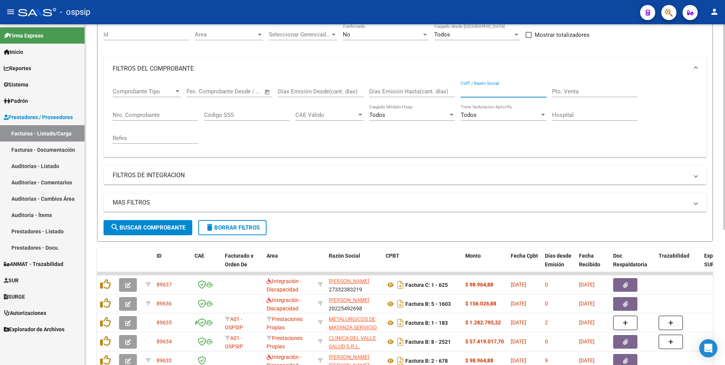
click at [474, 93] on input "CUIT / Razón Social" at bounding box center [504, 91] width 86 height 7
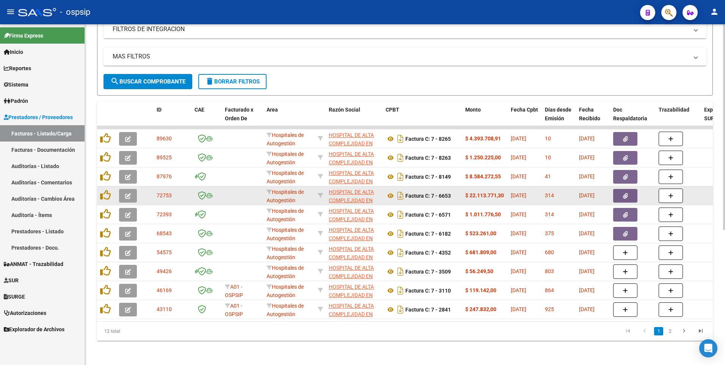
scroll to position [224, 0]
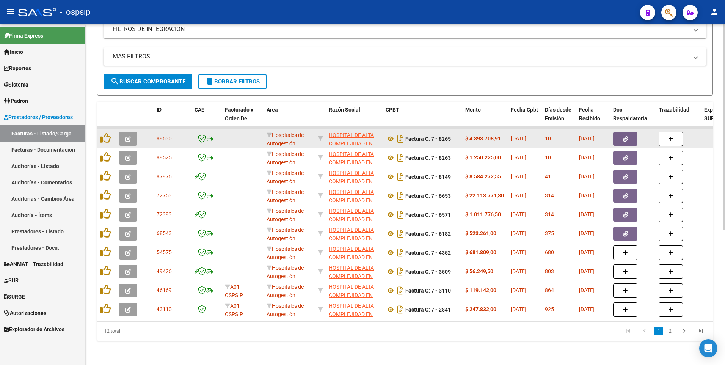
type input "30710847351"
click at [624, 136] on icon "button" at bounding box center [625, 139] width 5 height 6
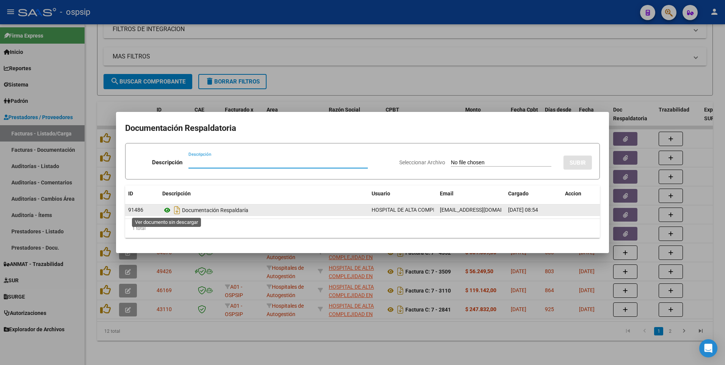
click at [167, 213] on icon at bounding box center [167, 210] width 10 height 9
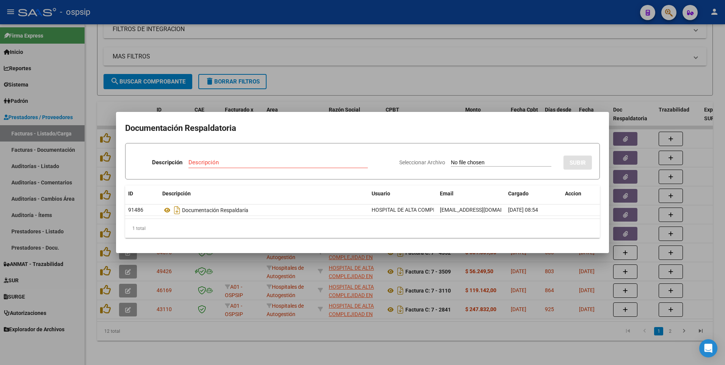
click at [315, 71] on div at bounding box center [362, 182] width 725 height 365
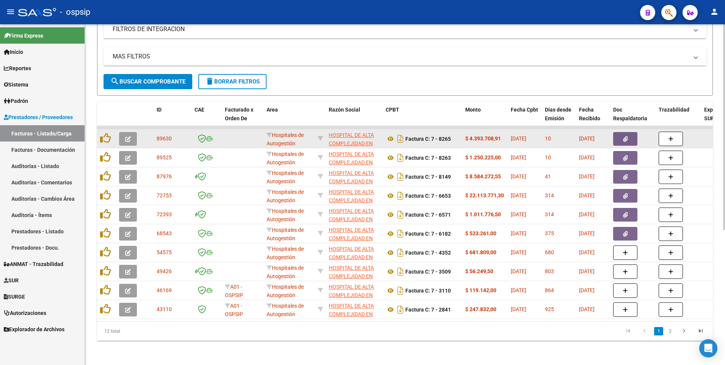
click at [621, 132] on button "button" at bounding box center [625, 139] width 24 height 14
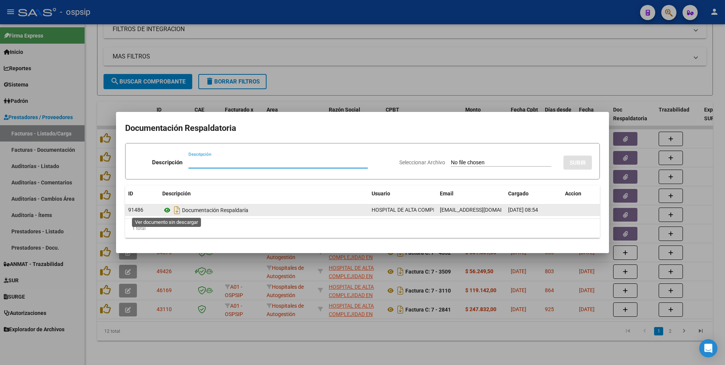
click at [168, 210] on icon at bounding box center [167, 210] width 10 height 9
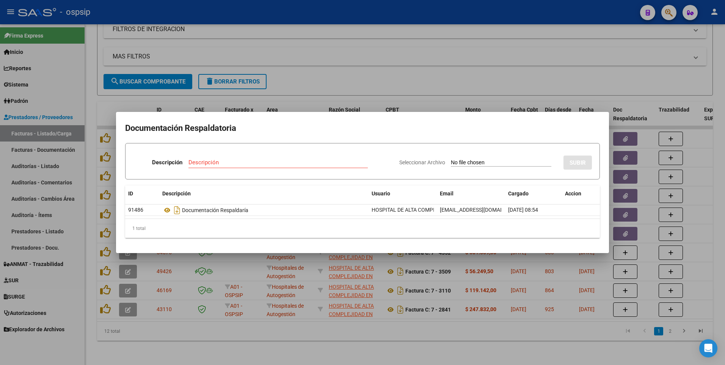
click at [259, 19] on div at bounding box center [362, 182] width 725 height 365
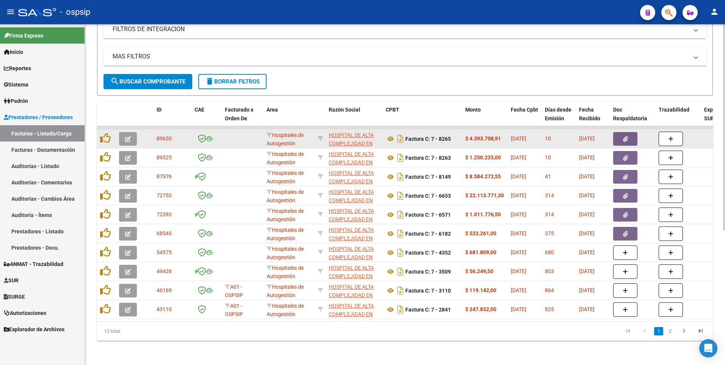
click at [623, 137] on button "button" at bounding box center [625, 139] width 24 height 14
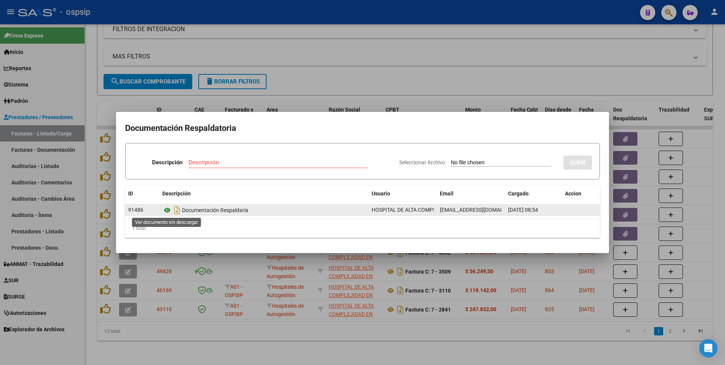
click at [169, 208] on icon at bounding box center [167, 210] width 10 height 9
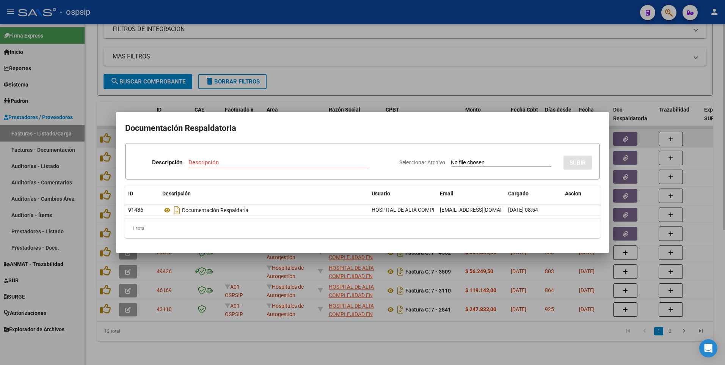
drag, startPoint x: 595, startPoint y: 90, endPoint x: 615, endPoint y: 132, distance: 46.3
click at [597, 91] on div at bounding box center [362, 182] width 725 height 365
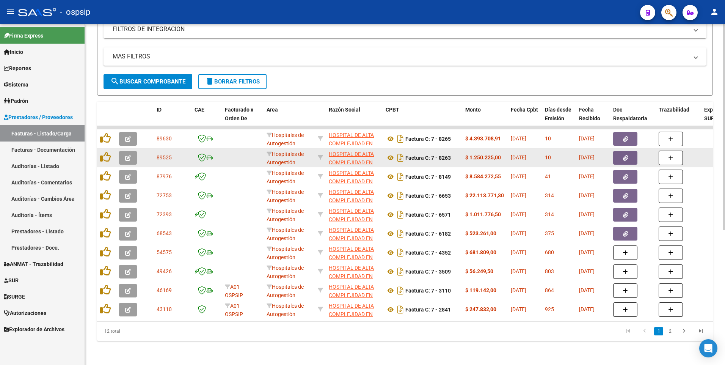
click at [622, 151] on button "button" at bounding box center [625, 158] width 24 height 14
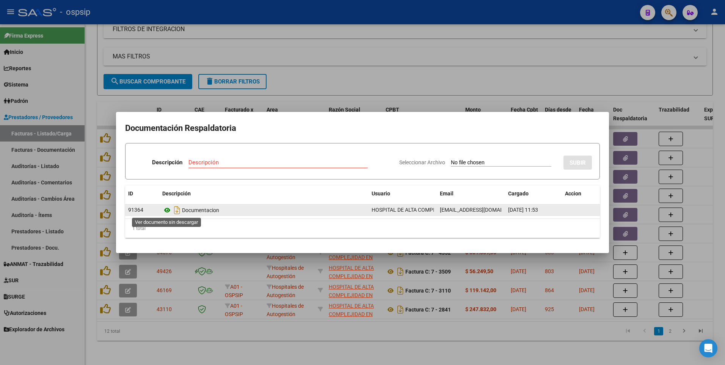
click at [168, 210] on icon at bounding box center [167, 210] width 10 height 9
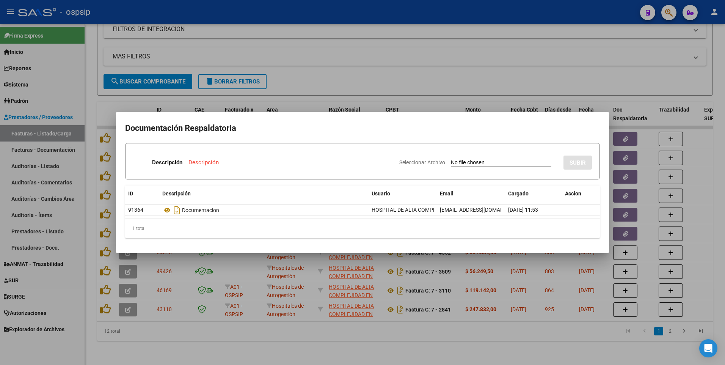
click at [333, 17] on div at bounding box center [362, 182] width 725 height 365
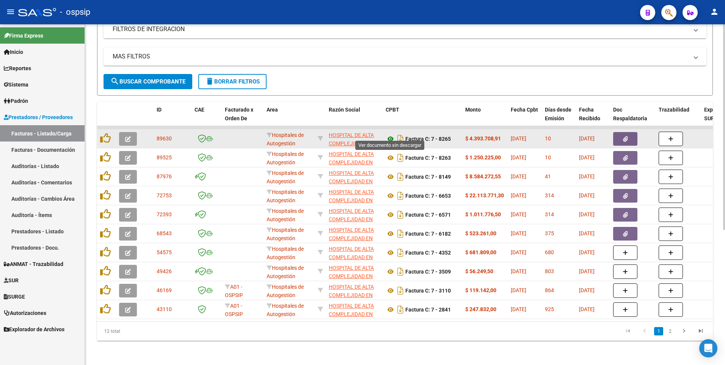
click at [390, 134] on icon at bounding box center [391, 138] width 10 height 9
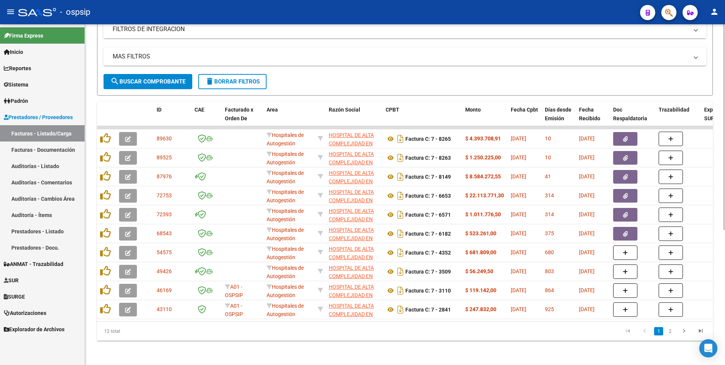
click at [386, 136] on link at bounding box center [391, 139] width 10 height 6
click at [289, 57] on mat-expansion-panel-header "MAS FILTROS" at bounding box center [405, 56] width 603 height 18
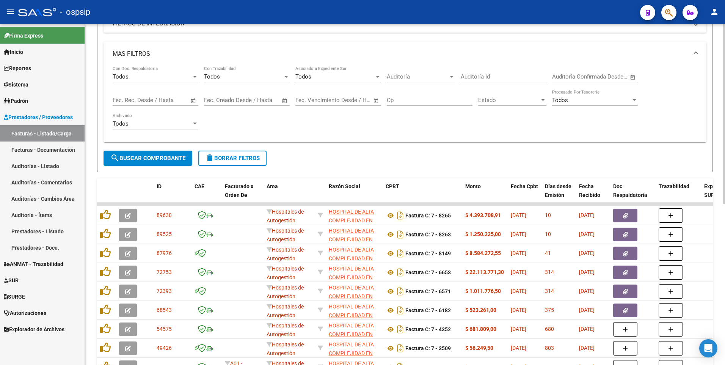
click at [274, 45] on mat-expansion-panel-header "MAS FILTROS" at bounding box center [405, 54] width 603 height 24
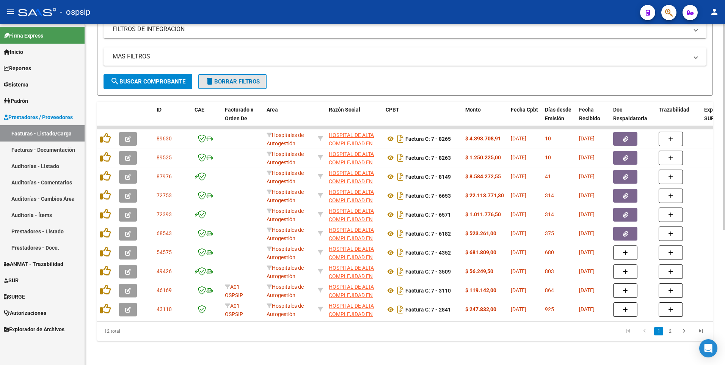
click at [240, 79] on button "delete Borrar Filtros" at bounding box center [232, 81] width 68 height 15
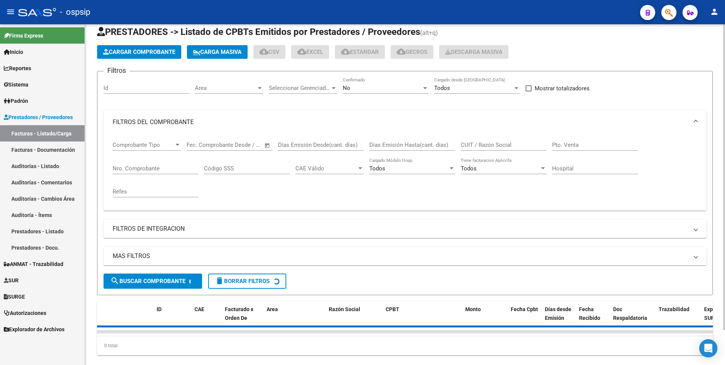
scroll to position [0, 0]
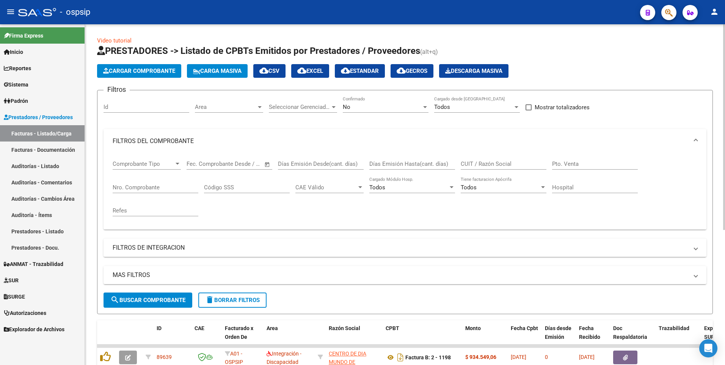
click at [480, 162] on input "CUIT / Razón Social" at bounding box center [504, 163] width 86 height 7
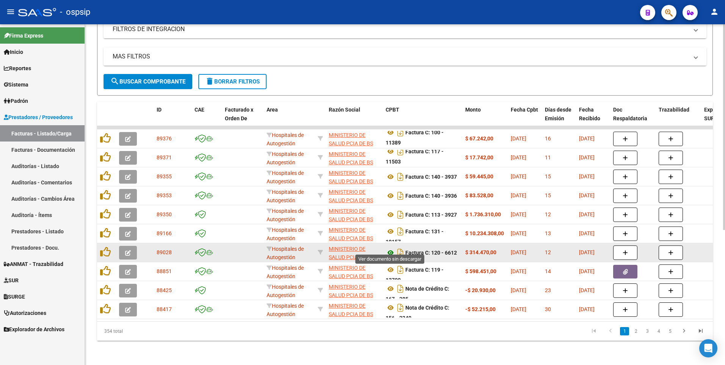
type input "30626983398"
click at [391, 248] on icon at bounding box center [391, 252] width 10 height 9
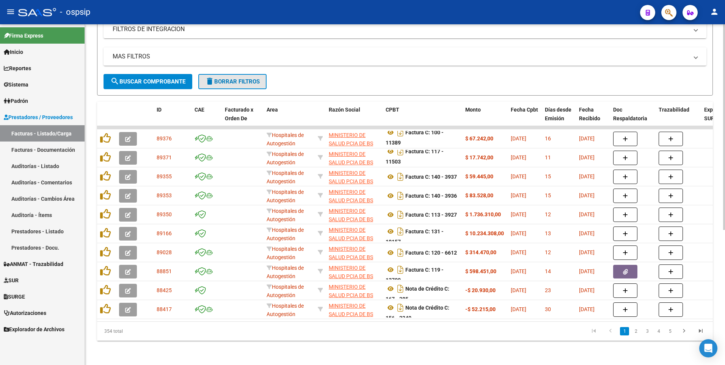
click at [260, 78] on span "delete Borrar Filtros" at bounding box center [232, 81] width 55 height 7
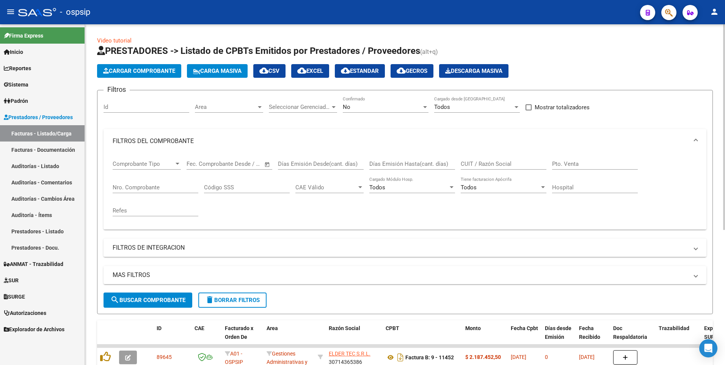
click at [152, 78] on app-list-header "PRESTADORES -> Listado de CPBTs Emitidos por Prestadores / Proveedores (alt+q) …" at bounding box center [405, 179] width 616 height 269
click at [160, 75] on button "Cargar Comprobante" at bounding box center [139, 71] width 84 height 14
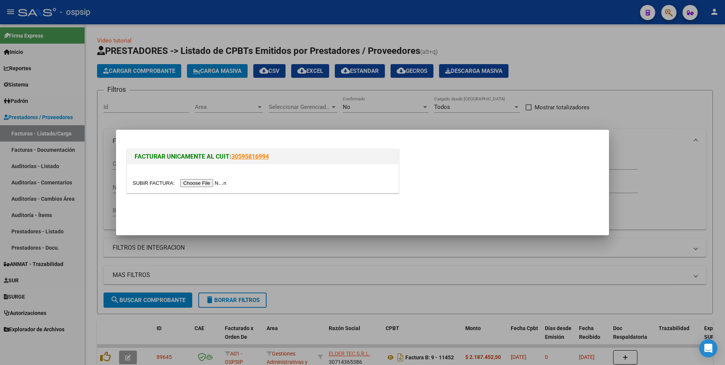
click at [189, 179] on div at bounding box center [263, 183] width 260 height 9
click at [189, 184] on input "file" at bounding box center [181, 183] width 96 height 8
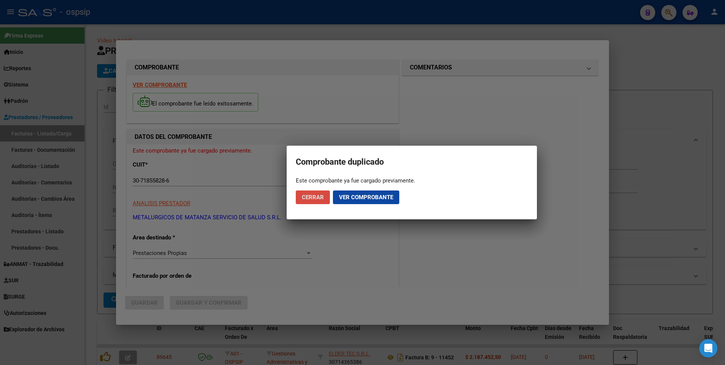
click at [310, 198] on span "Cerrar" at bounding box center [313, 197] width 22 height 7
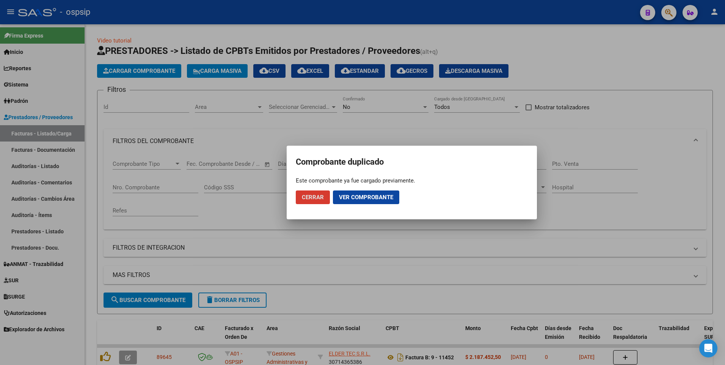
click at [313, 200] on span "Cerrar" at bounding box center [313, 197] width 22 height 7
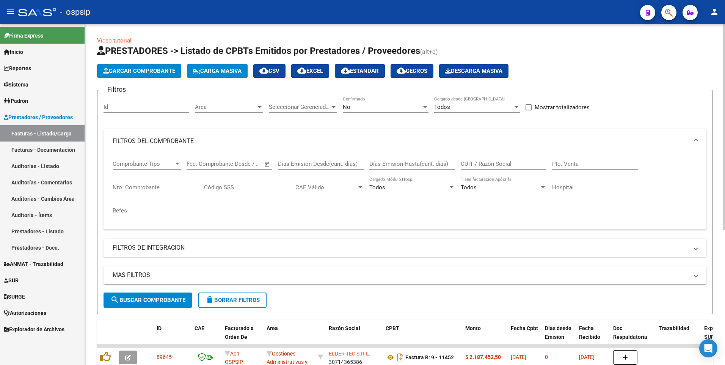
click at [148, 72] on span "Cargar Comprobante" at bounding box center [139, 71] width 72 height 7
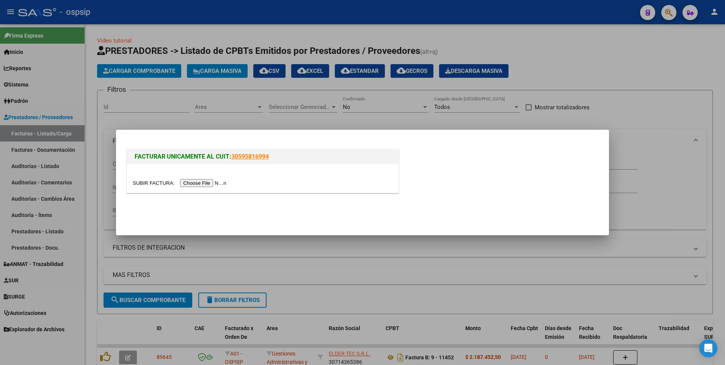
click at [198, 184] on input "file" at bounding box center [181, 183] width 96 height 8
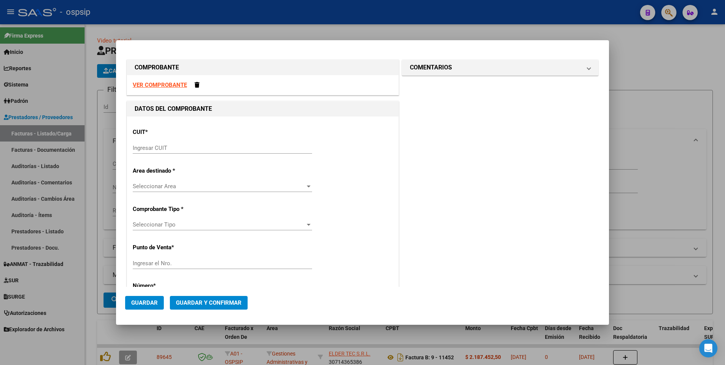
click at [179, 82] on strong "VER COMPROBANTE" at bounding box center [160, 85] width 54 height 7
click at [209, 149] on input "Ingresar CUIT" at bounding box center [222, 148] width 179 height 7
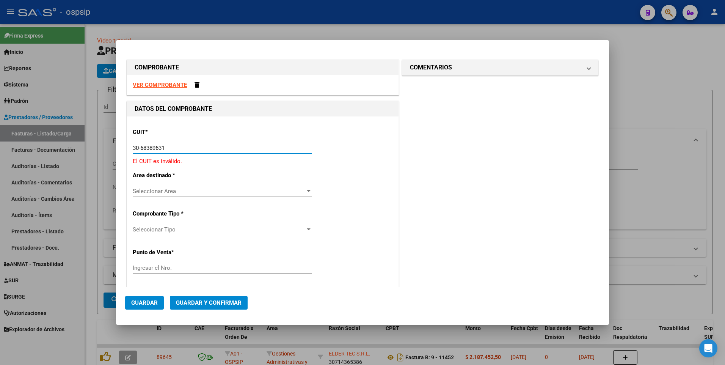
type input "30-68389631-0"
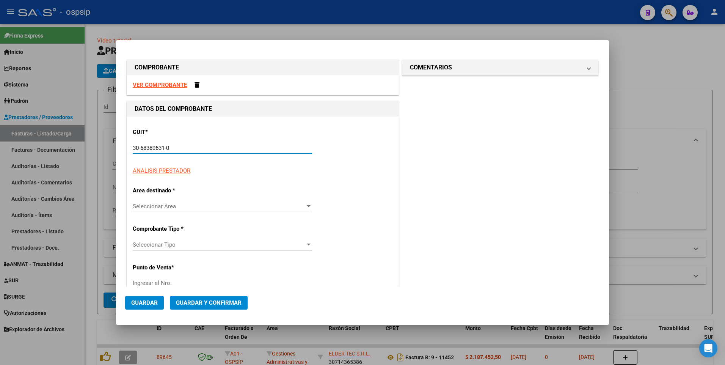
type input "5"
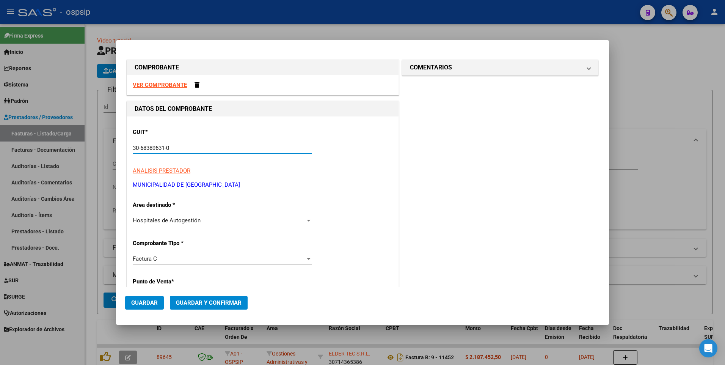
type input "30-68389631-0"
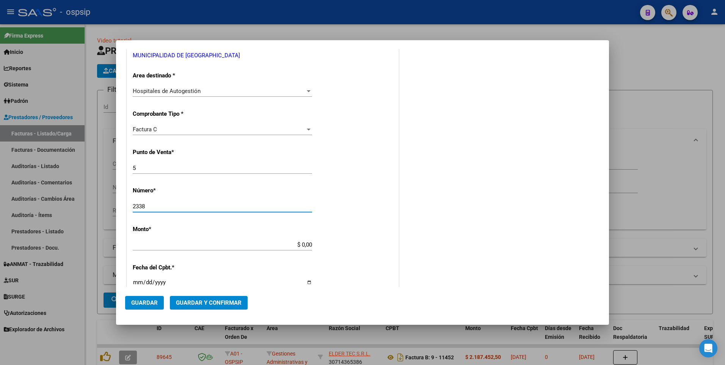
type input "2338"
type input "$ 7.244,00"
type input "[DATE]"
type input "75310471718268"
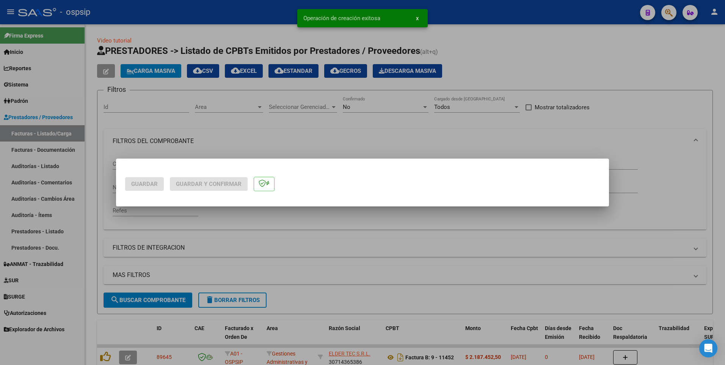
scroll to position [0, 0]
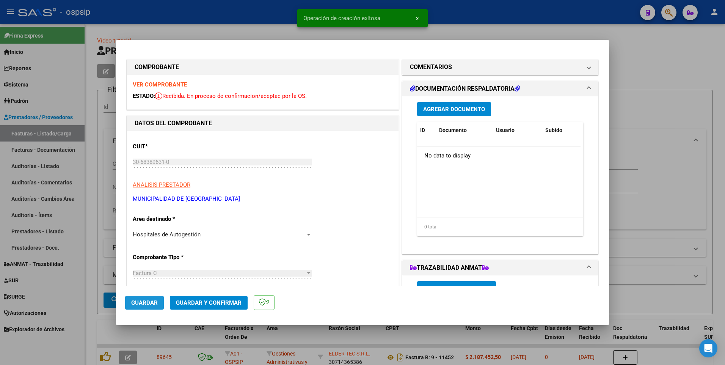
click at [150, 300] on span "Guardar" at bounding box center [144, 302] width 27 height 7
click at [243, 20] on div at bounding box center [362, 182] width 725 height 365
type input "$ 0,00"
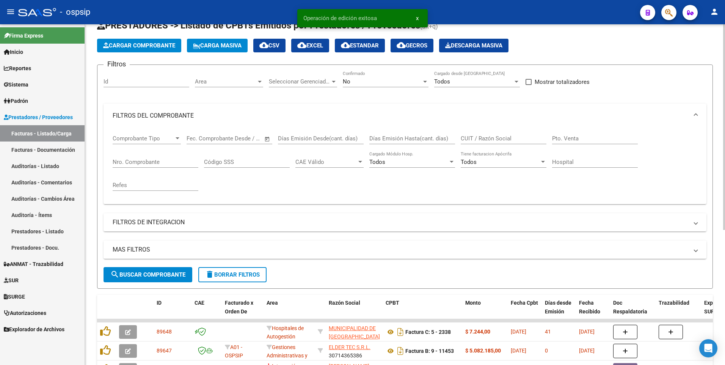
scroll to position [38, 0]
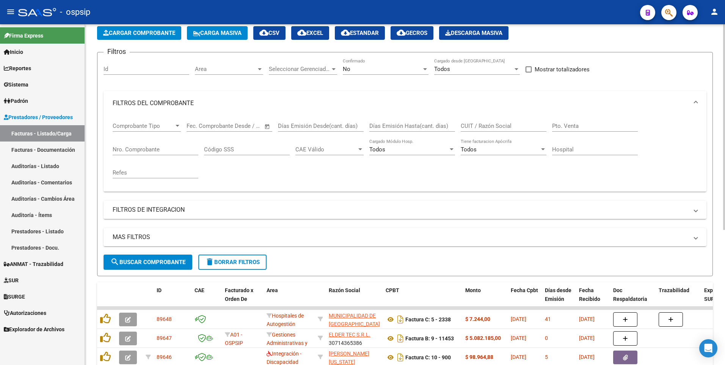
click at [161, 28] on button "Cargar Comprobante" at bounding box center [139, 33] width 84 height 14
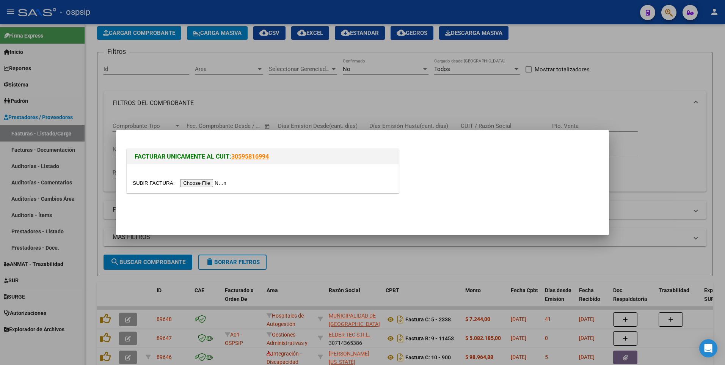
click at [218, 182] on input "file" at bounding box center [181, 183] width 96 height 8
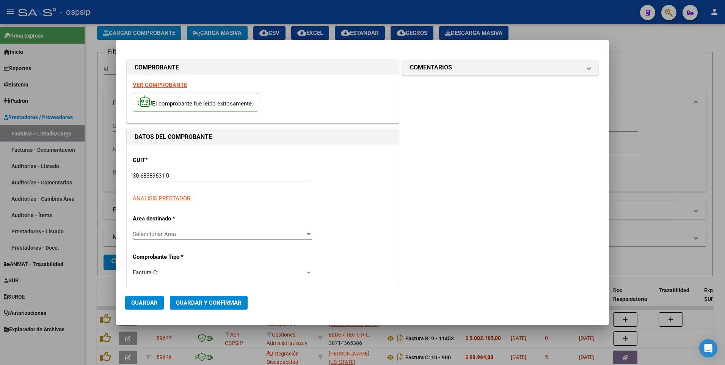
type input "2536"
type input "$ 105.011,00"
type input "[DATE]"
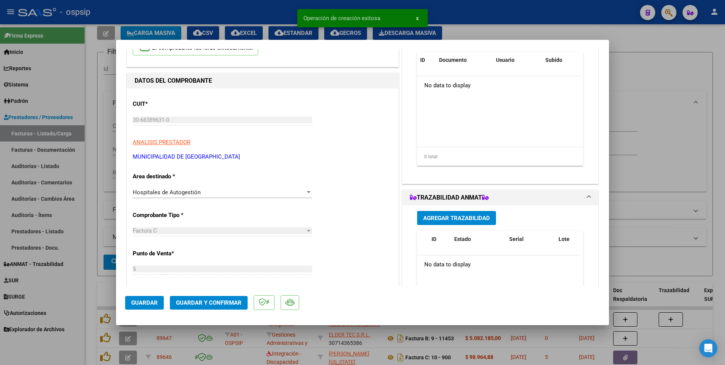
scroll to position [152, 0]
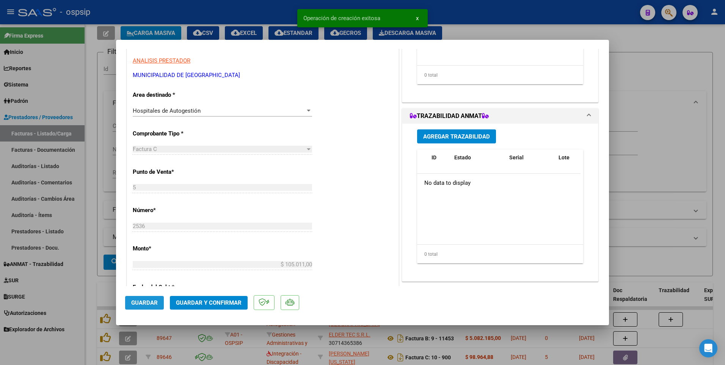
click at [144, 303] on span "Guardar" at bounding box center [144, 302] width 27 height 7
click at [184, 14] on div at bounding box center [362, 182] width 725 height 365
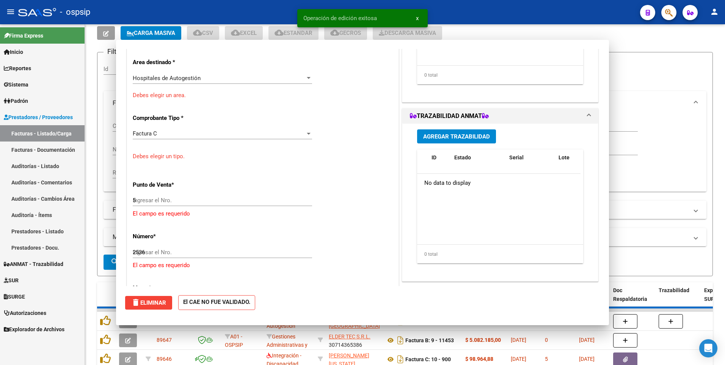
type input "$ 0,00"
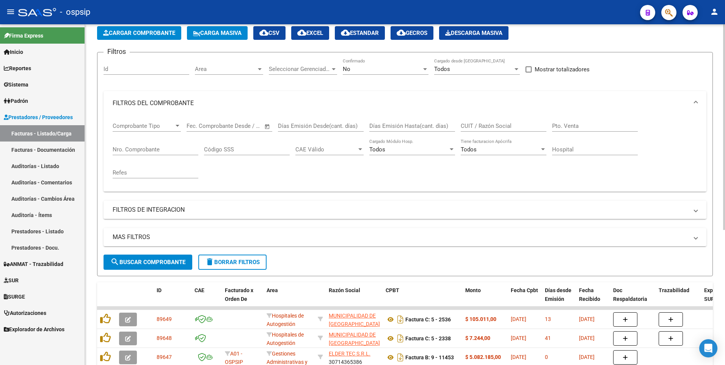
click at [245, 263] on span "delete Borrar Filtros" at bounding box center [232, 262] width 55 height 7
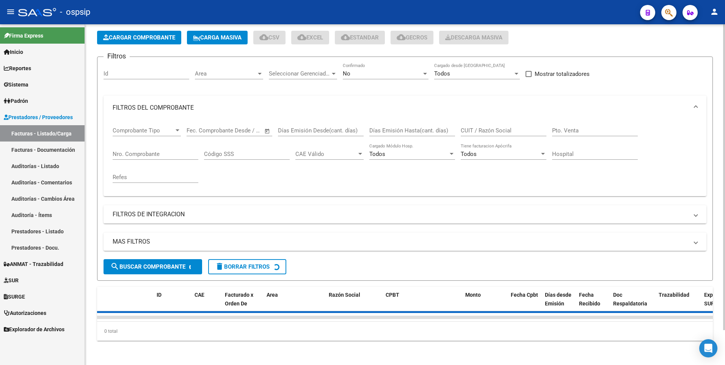
click at [476, 127] on input "CUIT / Razón Social" at bounding box center [504, 130] width 86 height 7
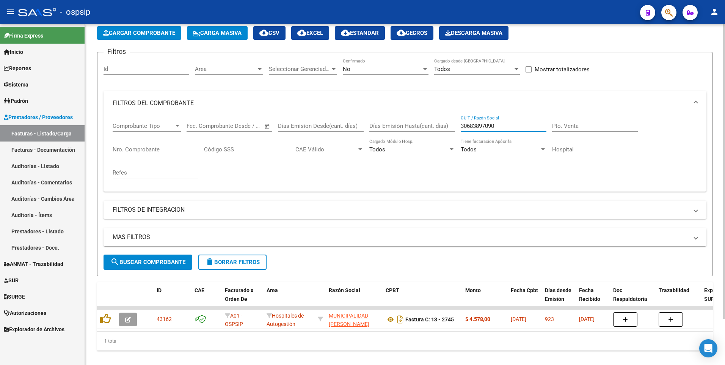
type input "30683897090"
click at [251, 259] on span "delete Borrar Filtros" at bounding box center [232, 262] width 55 height 7
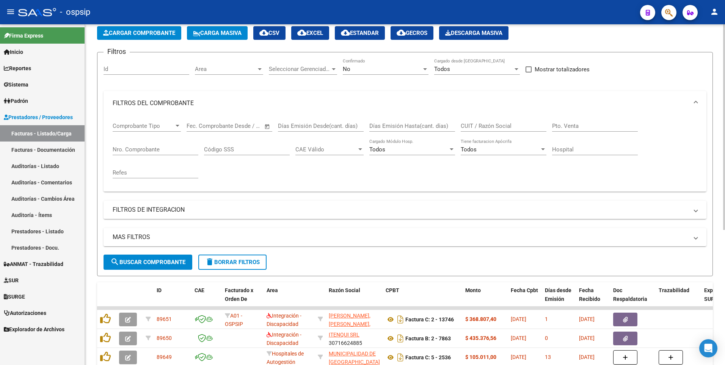
click at [135, 38] on button "Cargar Comprobante" at bounding box center [139, 33] width 84 height 14
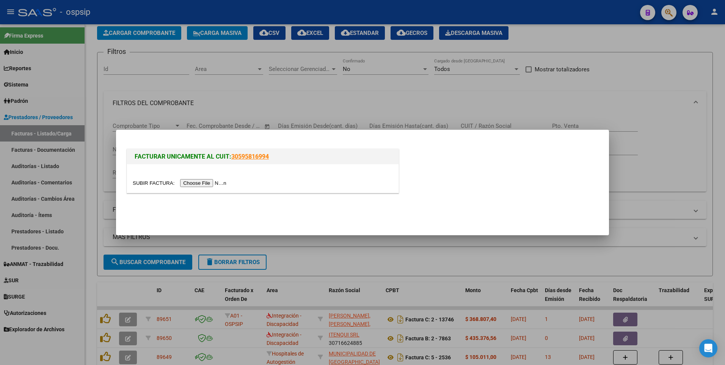
click at [194, 181] on input "file" at bounding box center [181, 183] width 96 height 8
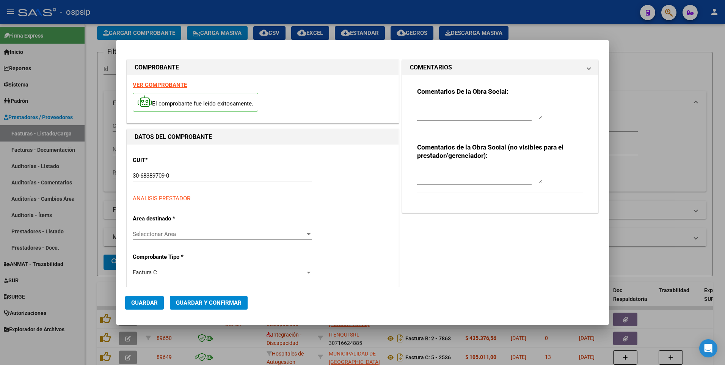
type input "210"
type input "$ 208.887,00"
type input "[DATE]"
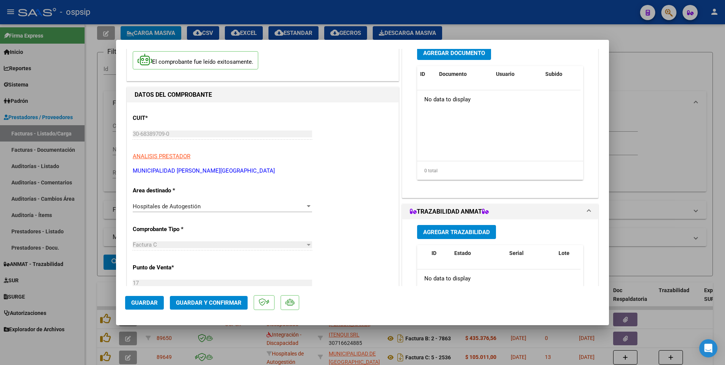
scroll to position [114, 0]
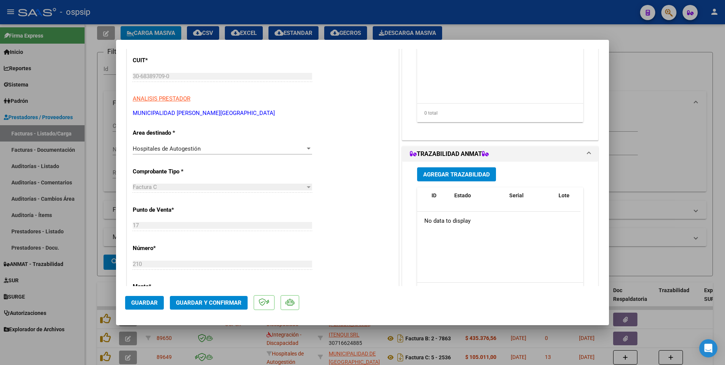
click at [152, 308] on button "Guardar" at bounding box center [144, 303] width 39 height 14
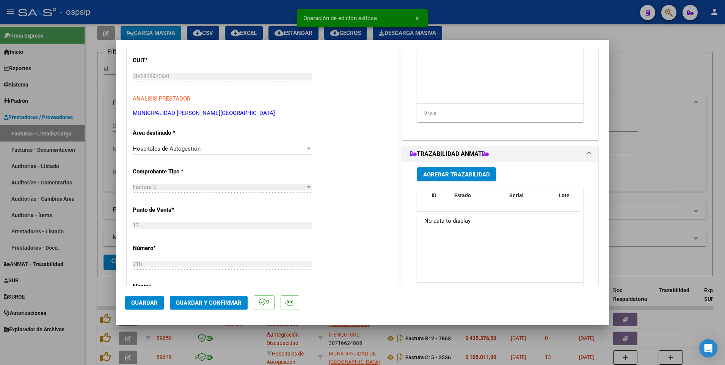
click at [215, 6] on div at bounding box center [362, 182] width 725 height 365
type input "$ 0,00"
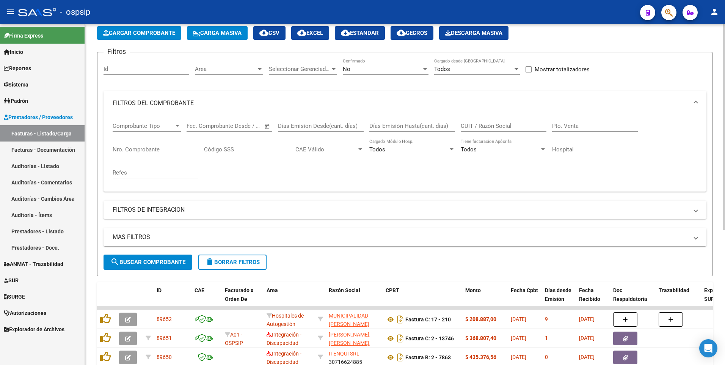
click at [157, 33] on span "Cargar Comprobante" at bounding box center [139, 33] width 72 height 7
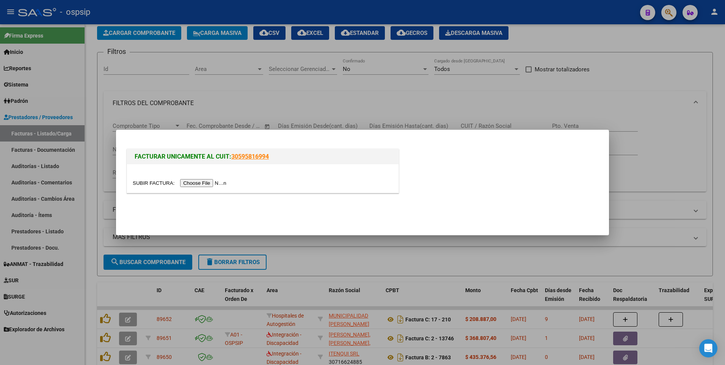
click at [208, 182] on input "file" at bounding box center [181, 183] width 96 height 8
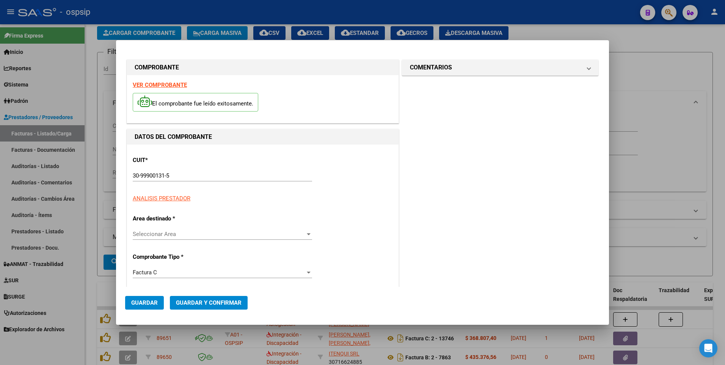
type input "1590"
type input "$ 702.172,00"
type input "[DATE]"
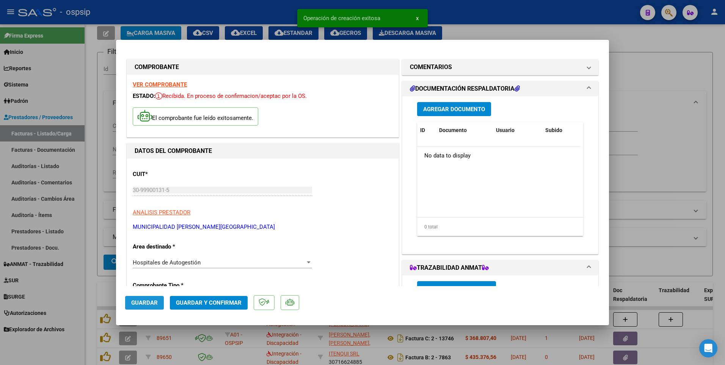
click at [141, 304] on span "Guardar" at bounding box center [144, 302] width 27 height 7
click at [200, 7] on div at bounding box center [362, 182] width 725 height 365
type input "$ 0,00"
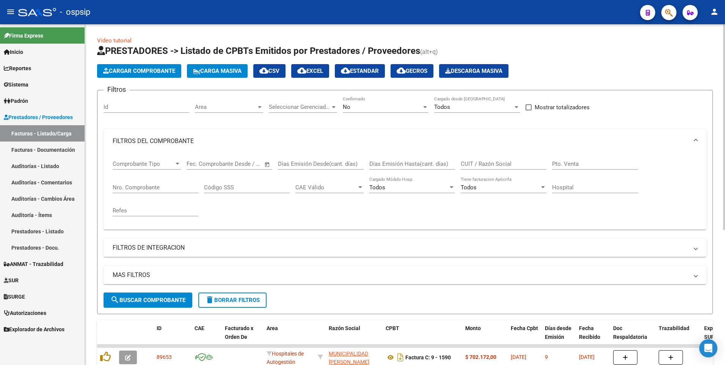
click at [252, 288] on div "MAS FILTROS Todos Con Doc. Respaldatoria Todos Con Trazabilidad Todos Asociado …" at bounding box center [405, 279] width 603 height 27
click at [245, 309] on form "Filtros Id Area Area Seleccionar Gerenciador Seleccionar Gerenciador No Confirm…" at bounding box center [405, 202] width 616 height 224
click at [247, 305] on button "delete Borrar Filtros" at bounding box center [232, 299] width 68 height 15
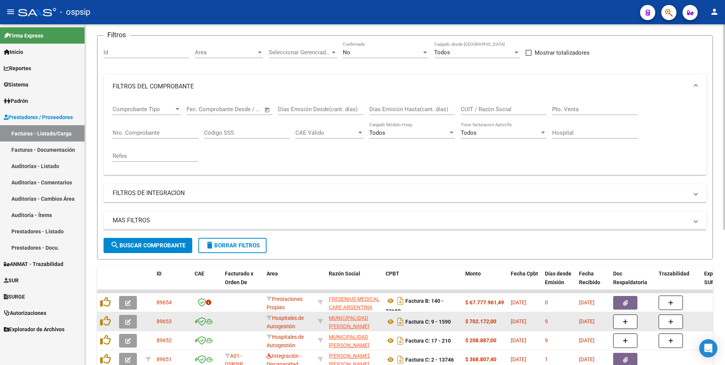
scroll to position [114, 0]
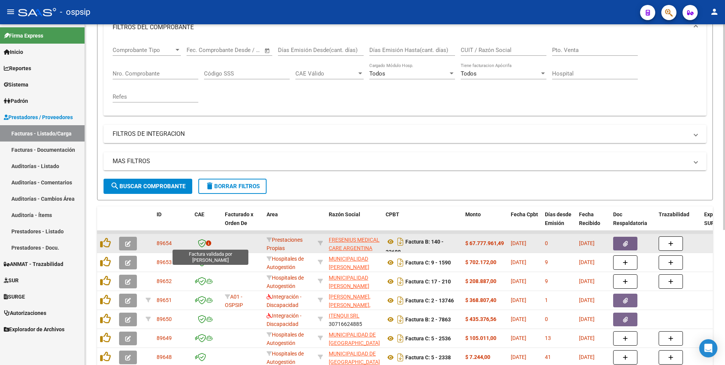
click at [200, 242] on icon at bounding box center [202, 243] width 8 height 8
click at [131, 242] on button "button" at bounding box center [128, 244] width 18 height 14
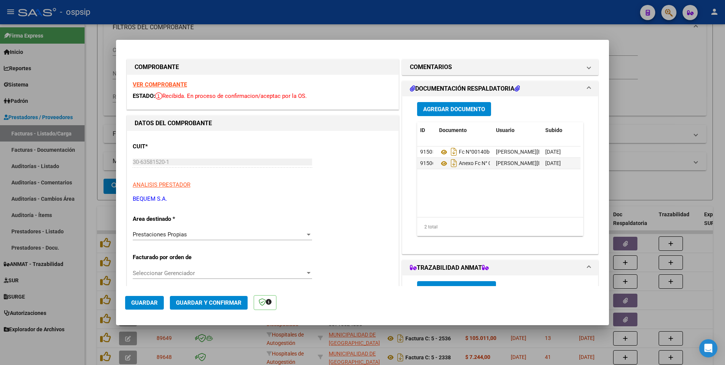
click at [342, 17] on div at bounding box center [362, 182] width 725 height 365
type input "$ 0,00"
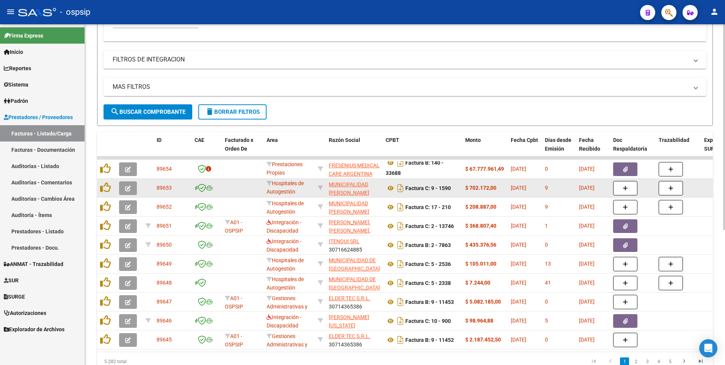
scroll to position [186, 0]
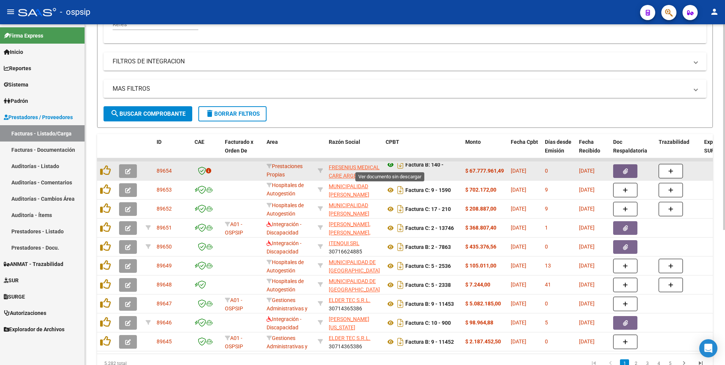
click at [390, 166] on icon at bounding box center [391, 164] width 10 height 9
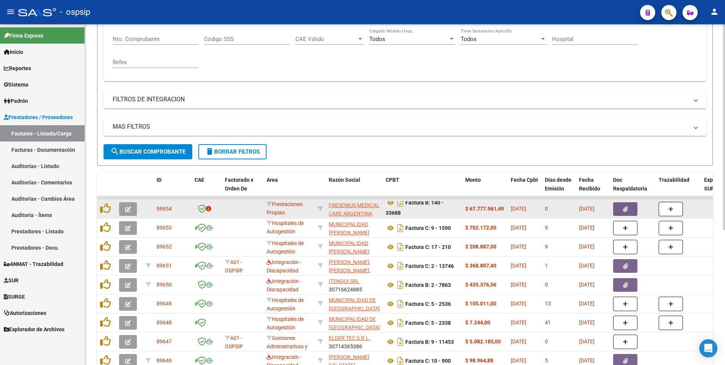
click at [132, 211] on button "button" at bounding box center [128, 209] width 18 height 14
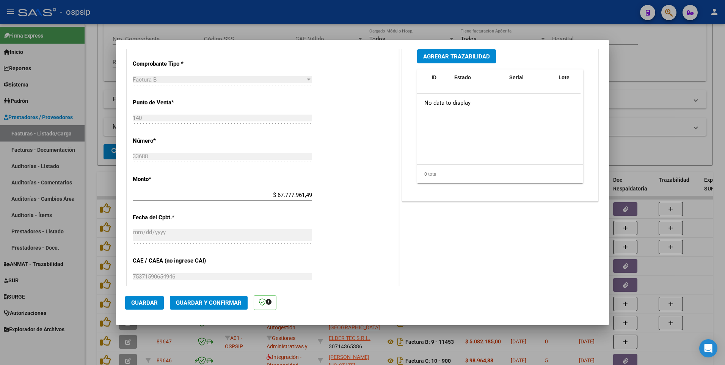
scroll to position [303, 0]
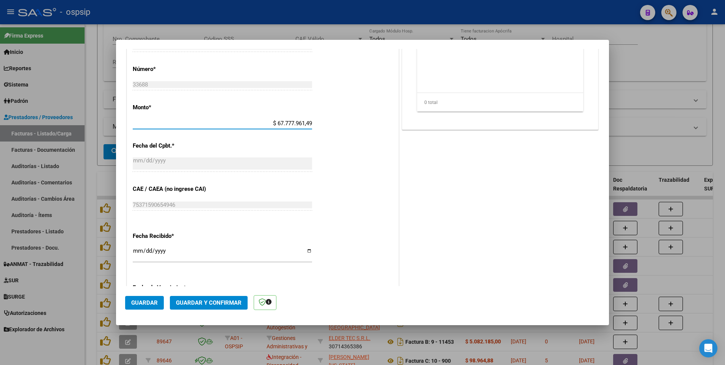
click at [277, 123] on input "$ 67.777.961,49" at bounding box center [222, 123] width 179 height 7
click at [282, 123] on input "$ 67.777.961,49" at bounding box center [222, 123] width 179 height 7
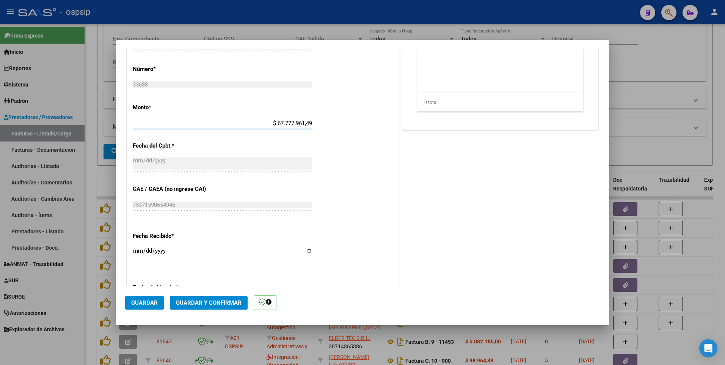
click at [282, 123] on input "$ 67.777.961,49" at bounding box center [222, 123] width 179 height 7
click at [245, 14] on div at bounding box center [362, 182] width 725 height 365
type input "$ 0,00"
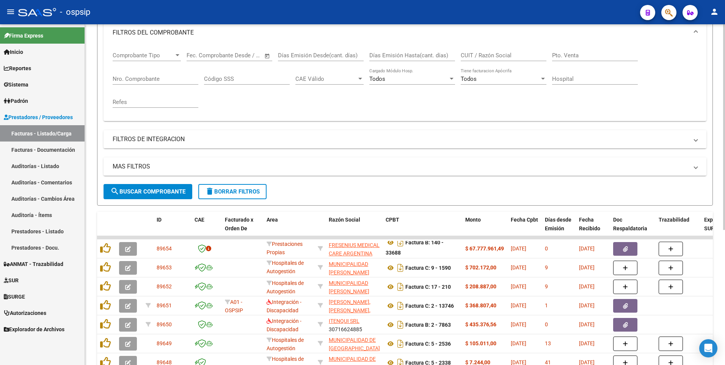
scroll to position [35, 0]
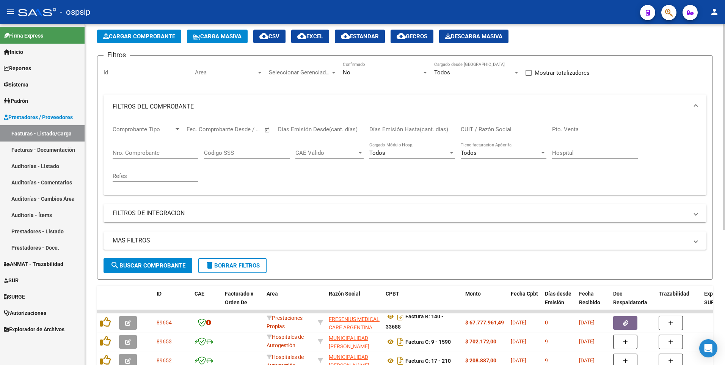
click at [247, 264] on span "delete Borrar Filtros" at bounding box center [232, 265] width 55 height 7
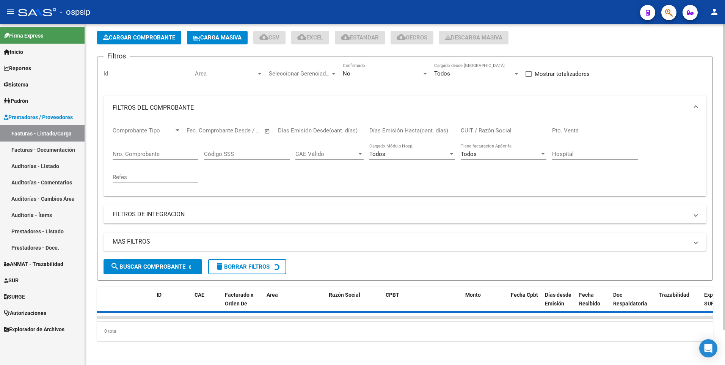
click at [159, 34] on span "Cargar Comprobante" at bounding box center [139, 37] width 72 height 7
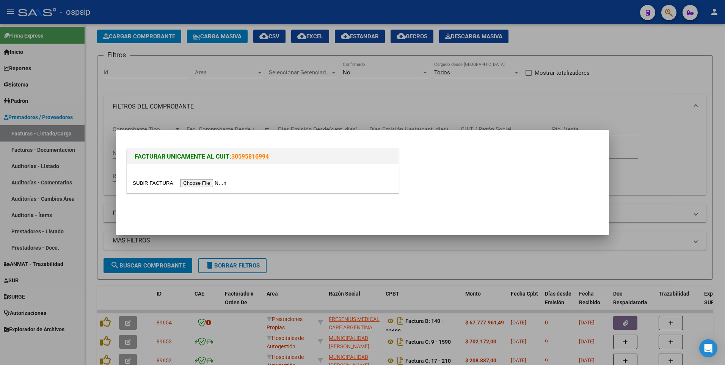
click at [212, 180] on input "file" at bounding box center [181, 183] width 96 height 8
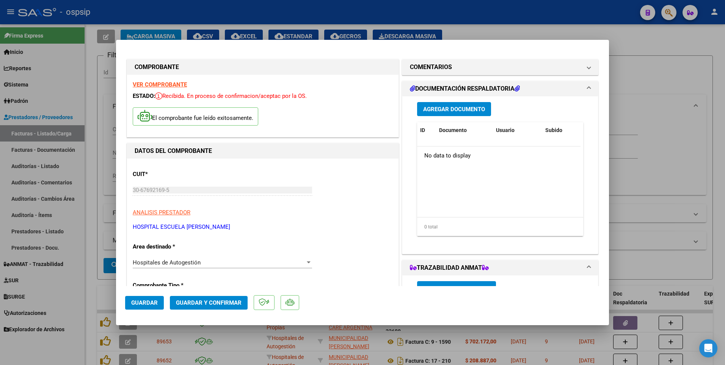
scroll to position [190, 0]
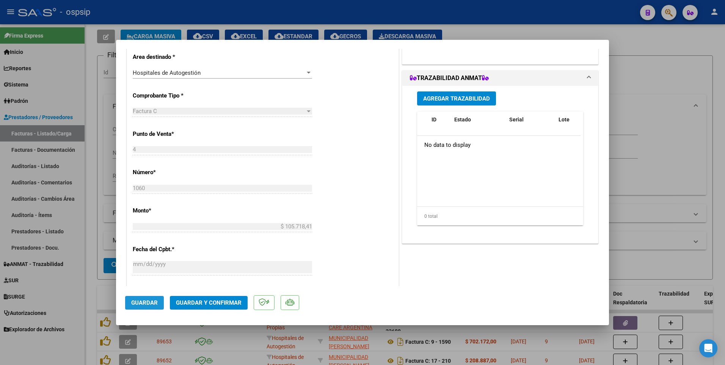
click at [152, 301] on span "Guardar" at bounding box center [144, 302] width 27 height 7
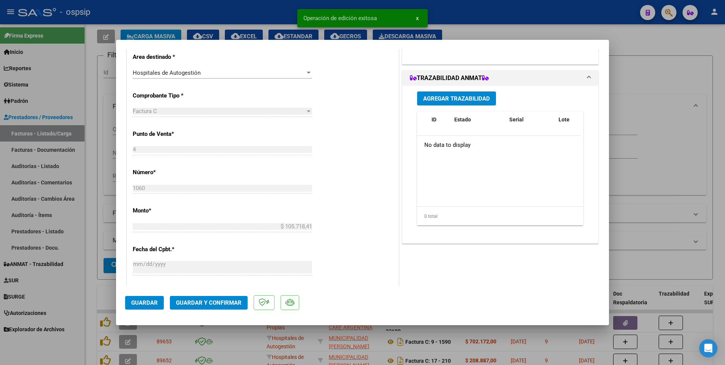
click at [277, 12] on div at bounding box center [362, 182] width 725 height 365
type input "$ 0,00"
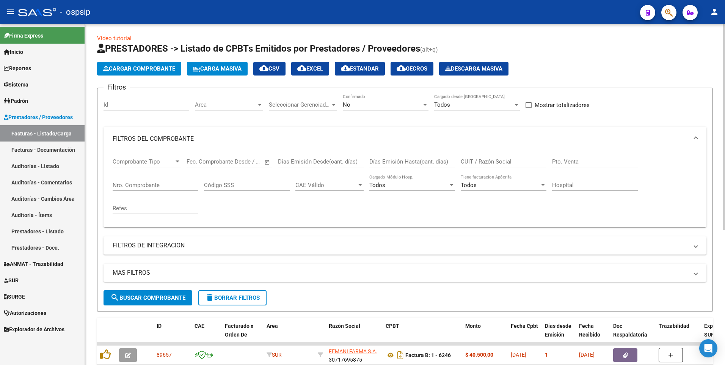
scroll to position [0, 0]
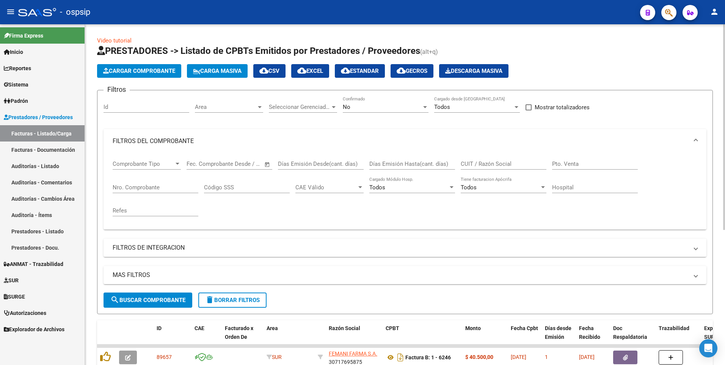
click at [156, 68] on span "Cargar Comprobante" at bounding box center [139, 71] width 72 height 7
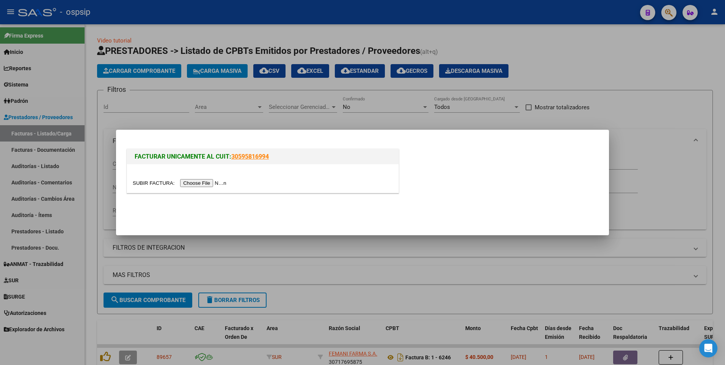
click at [209, 186] on input "file" at bounding box center [181, 183] width 96 height 8
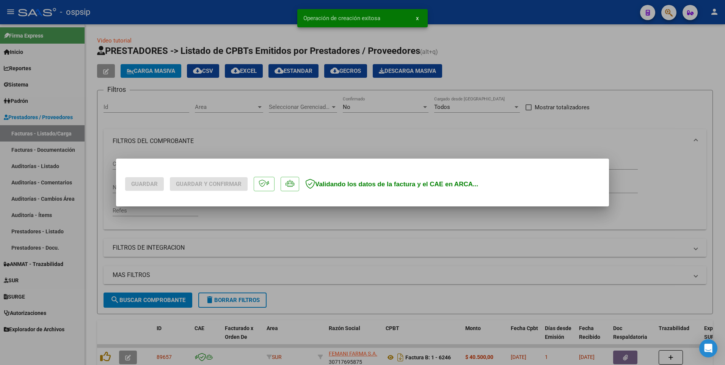
click at [151, 300] on div at bounding box center [362, 182] width 725 height 365
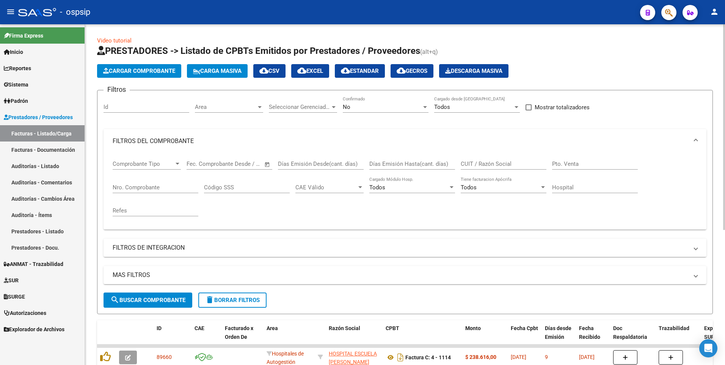
click at [147, 61] on app-list-header "PRESTADORES -> Listado de CPBTs Emitidos por Prestadores / Proveedores (alt+q) …" at bounding box center [405, 179] width 616 height 269
click at [140, 76] on button "Cargar Comprobante" at bounding box center [139, 71] width 84 height 14
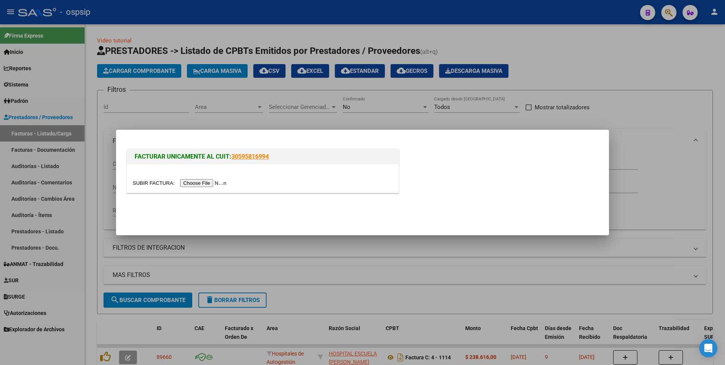
click at [187, 189] on div at bounding box center [263, 178] width 272 height 28
click at [190, 185] on input "file" at bounding box center [181, 183] width 96 height 8
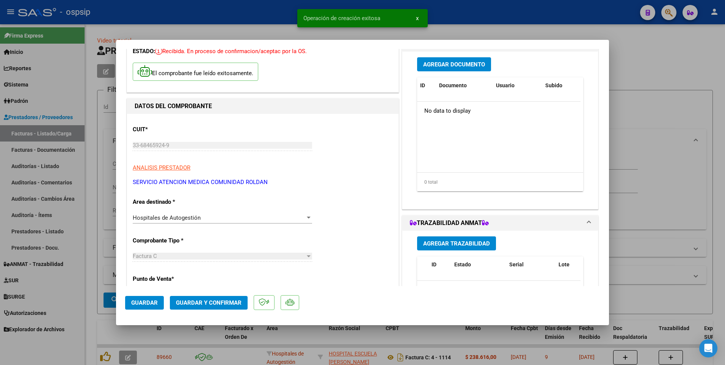
scroll to position [114, 0]
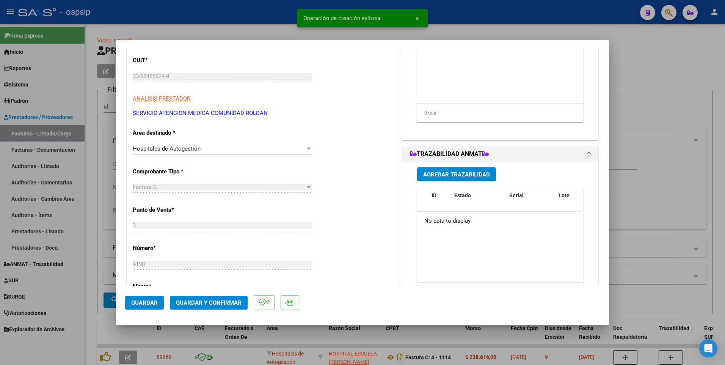
click at [148, 305] on span "Guardar" at bounding box center [144, 302] width 27 height 7
click at [232, 17] on div at bounding box center [362, 182] width 725 height 365
type input "$ 0,00"
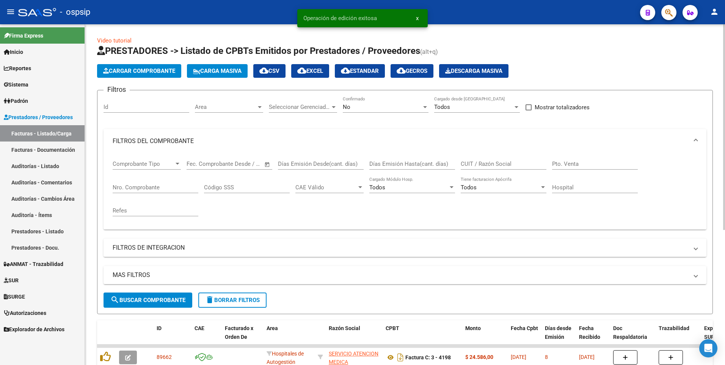
scroll to position [38, 0]
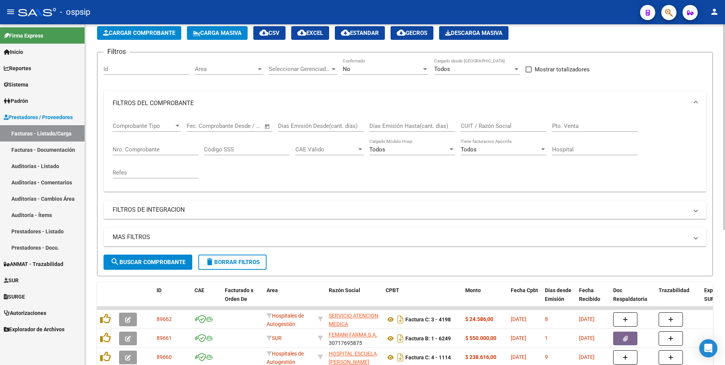
click at [173, 42] on app-list-header "PRESTADORES -> Listado de CPBTs Emitidos por Prestadores / Proveedores (alt+q) …" at bounding box center [405, 141] width 616 height 269
click at [174, 36] on span "Cargar Comprobante" at bounding box center [139, 33] width 72 height 7
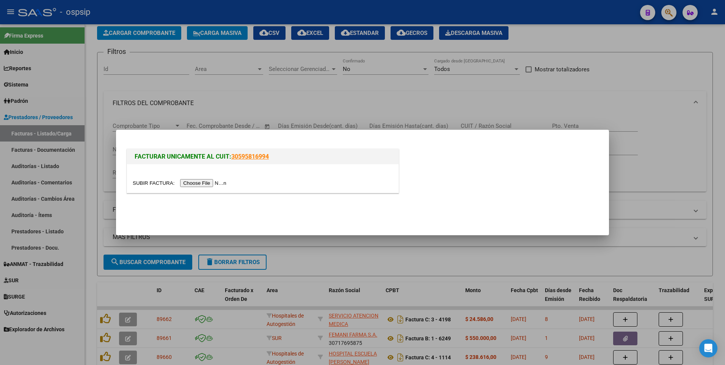
click at [185, 184] on input "file" at bounding box center [181, 183] width 96 height 8
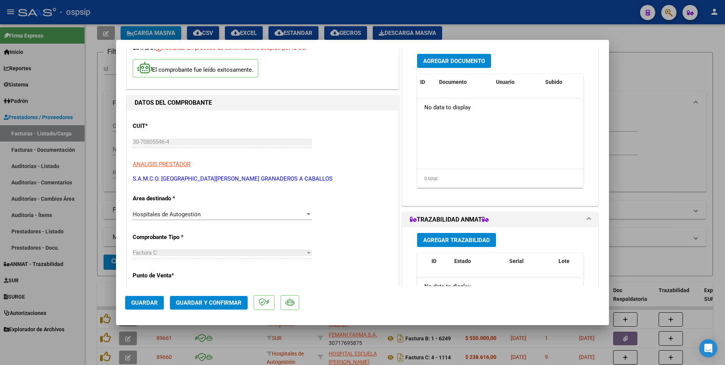
scroll to position [76, 0]
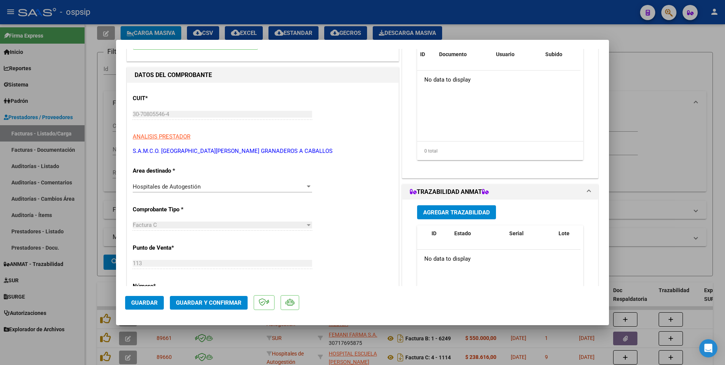
click at [159, 308] on button "Guardar" at bounding box center [144, 303] width 39 height 14
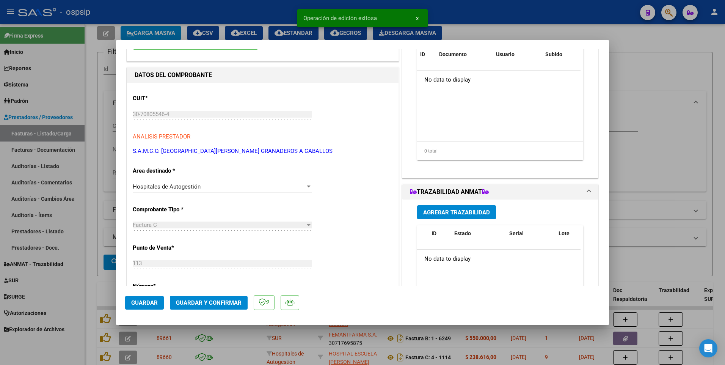
click at [218, 8] on div at bounding box center [362, 182] width 725 height 365
type input "$ 0,00"
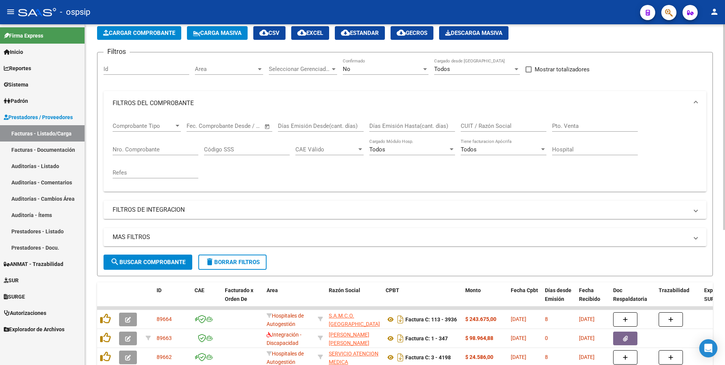
click at [163, 35] on span "Cargar Comprobante" at bounding box center [139, 33] width 72 height 7
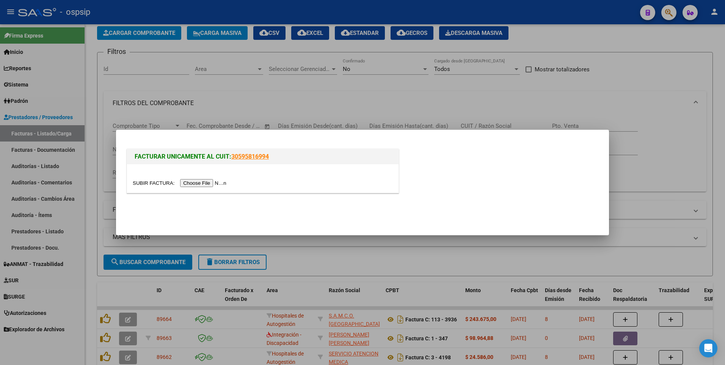
click at [200, 185] on input "file" at bounding box center [181, 183] width 96 height 8
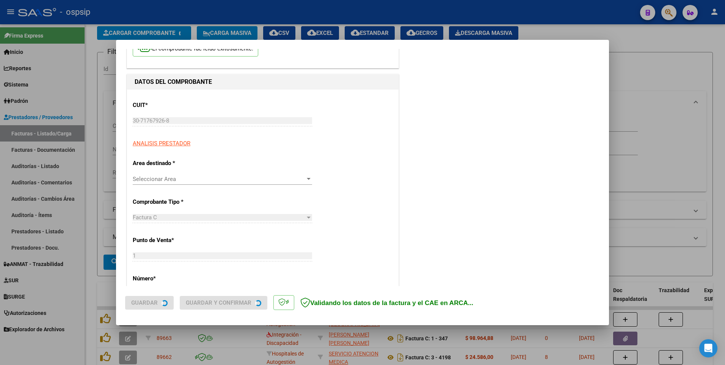
scroll to position [152, 0]
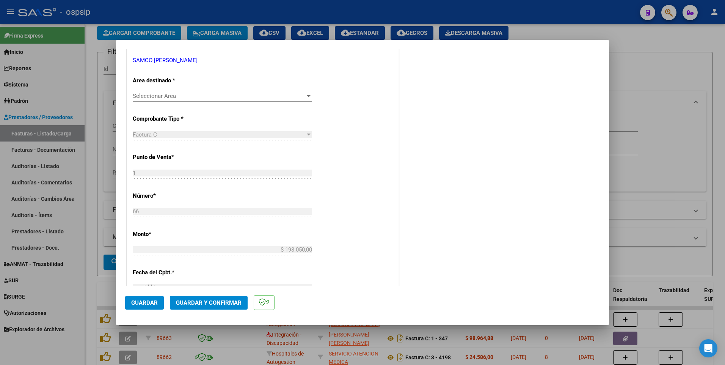
click at [156, 305] on span "Guardar" at bounding box center [144, 302] width 27 height 7
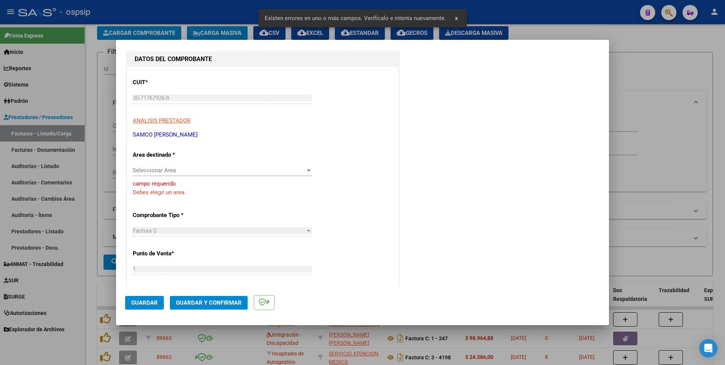
scroll to position [77, 0]
click at [198, 168] on span "Seleccionar Area" at bounding box center [219, 171] width 173 height 7
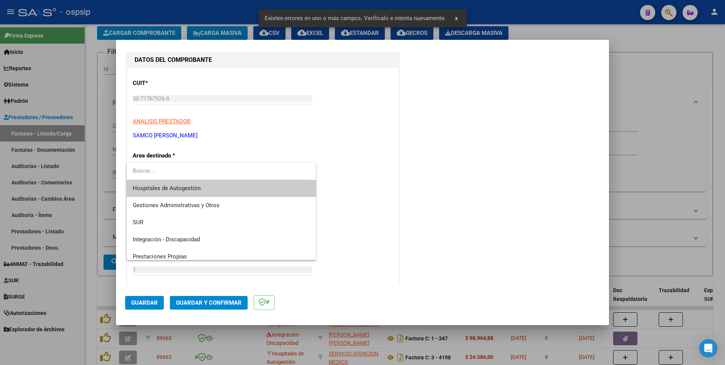
click at [198, 184] on span "Hospitales de Autogestión" at bounding box center [221, 188] width 177 height 17
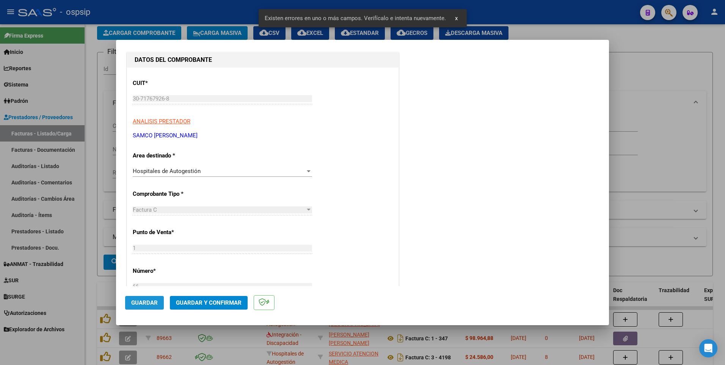
click at [148, 300] on span "Guardar" at bounding box center [144, 302] width 27 height 7
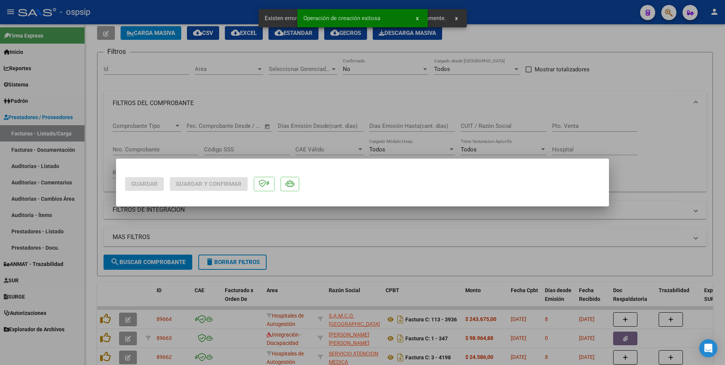
scroll to position [0, 0]
click at [207, 16] on div at bounding box center [362, 182] width 725 height 365
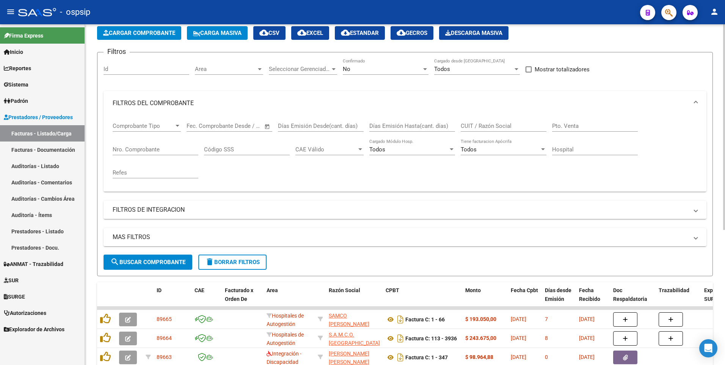
click at [222, 273] on form "Filtros Id Area Area Seleccionar Gerenciador Seleccionar Gerenciador No Confirm…" at bounding box center [405, 164] width 616 height 224
click at [222, 262] on span "delete Borrar Filtros" at bounding box center [232, 262] width 55 height 7
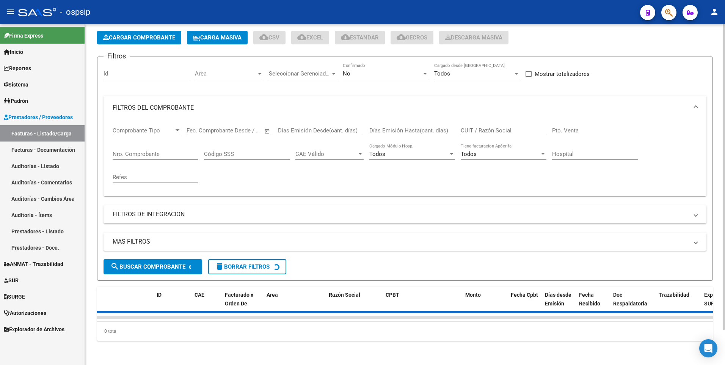
click at [153, 35] on span "Cargar Comprobante" at bounding box center [139, 37] width 72 height 7
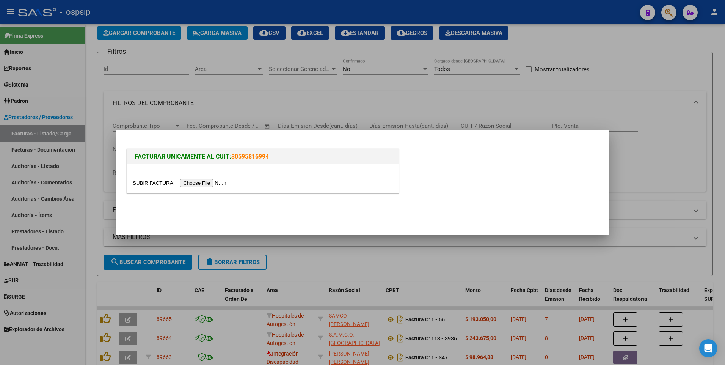
click at [206, 183] on input "file" at bounding box center [181, 183] width 96 height 8
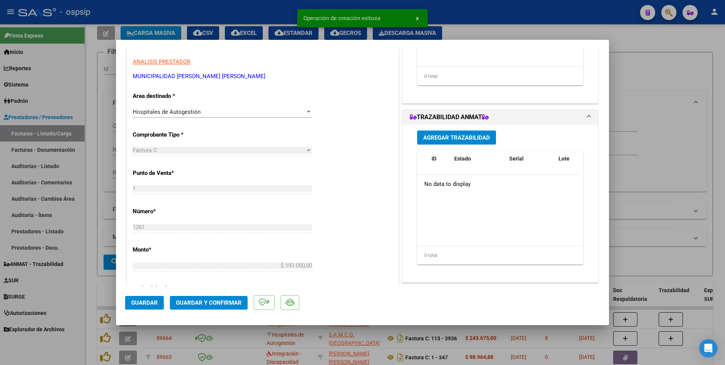
scroll to position [190, 0]
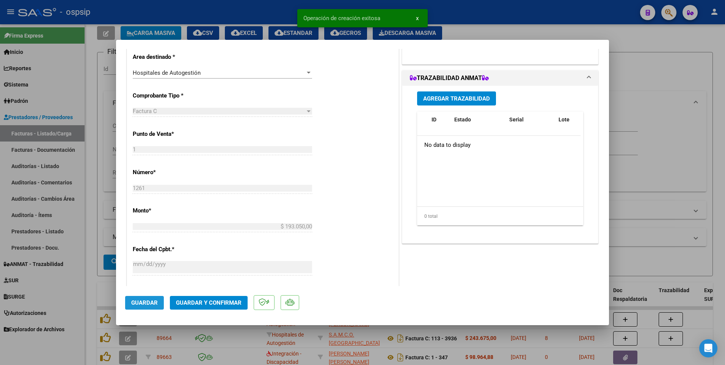
click at [150, 302] on span "Guardar" at bounding box center [144, 302] width 27 height 7
click at [221, 13] on div at bounding box center [362, 182] width 725 height 365
type input "$ 0,00"
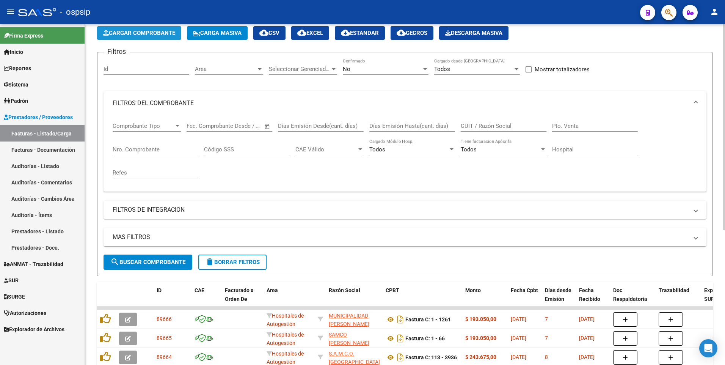
click at [154, 34] on span "Cargar Comprobante" at bounding box center [139, 33] width 72 height 7
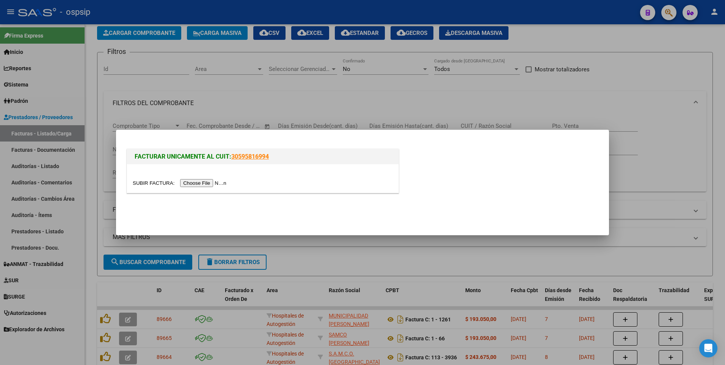
click at [203, 183] on input "file" at bounding box center [181, 183] width 96 height 8
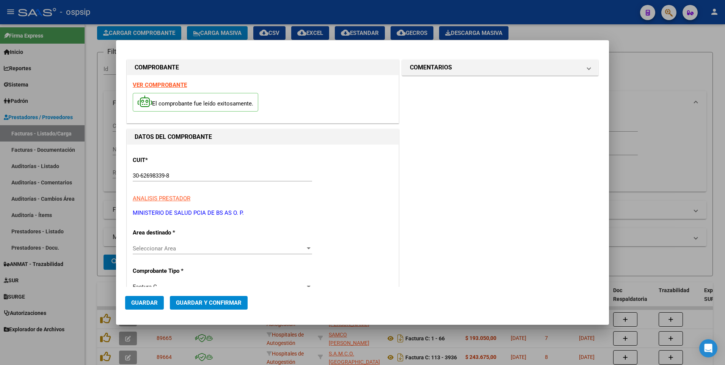
type input "8522"
type input "$ 20.731,00"
type input "[DATE]"
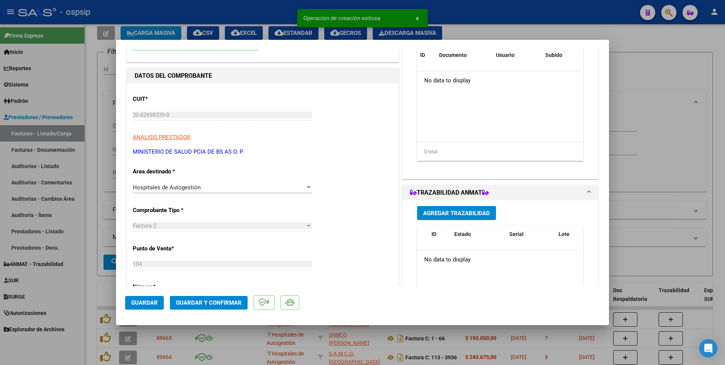
scroll to position [76, 0]
click at [151, 302] on span "Guardar" at bounding box center [144, 302] width 27 height 7
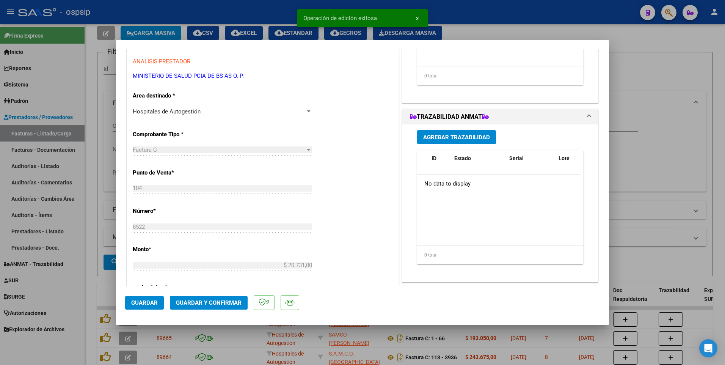
scroll to position [152, 0]
click at [224, 11] on div at bounding box center [362, 182] width 725 height 365
type input "$ 0,00"
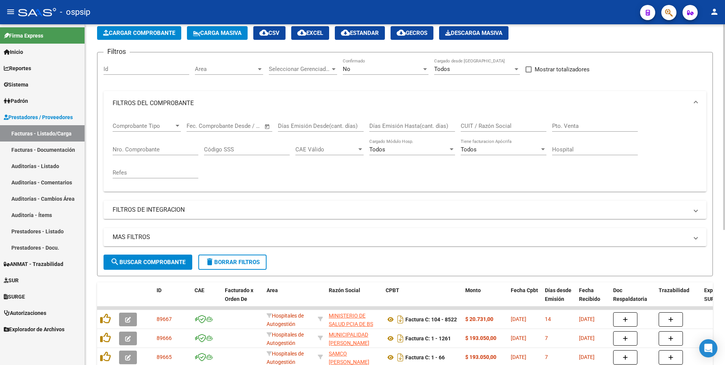
click at [151, 39] on button "Cargar Comprobante" at bounding box center [139, 33] width 84 height 14
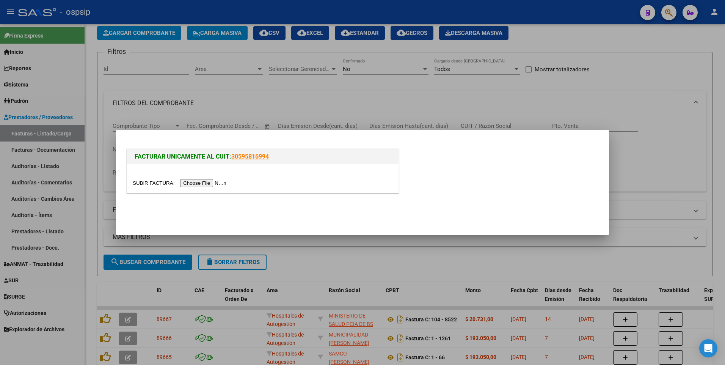
click at [198, 187] on div at bounding box center [263, 178] width 272 height 28
click at [198, 183] on input "file" at bounding box center [181, 183] width 96 height 8
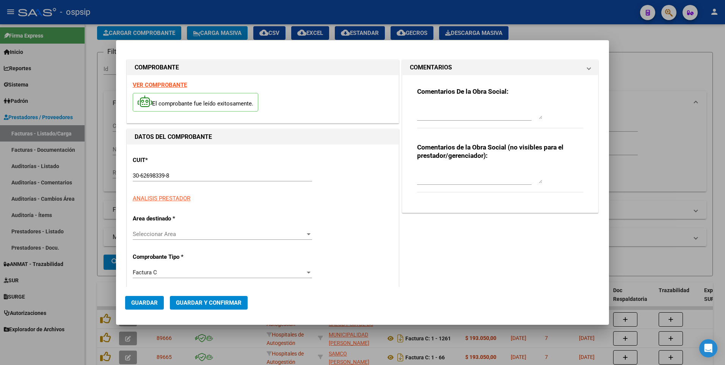
type input "6238"
type input "$ 138.668,00"
type input "[DATE]"
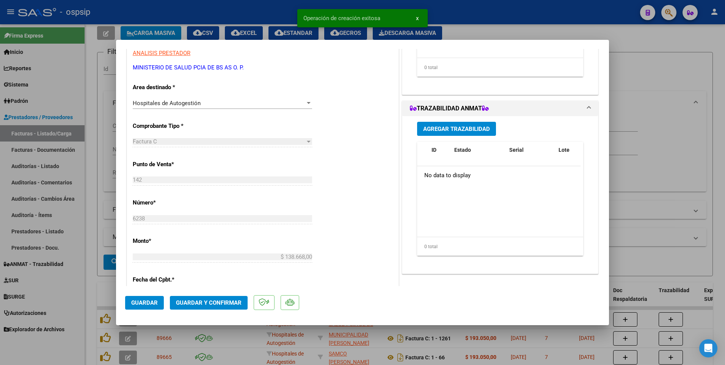
scroll to position [190, 0]
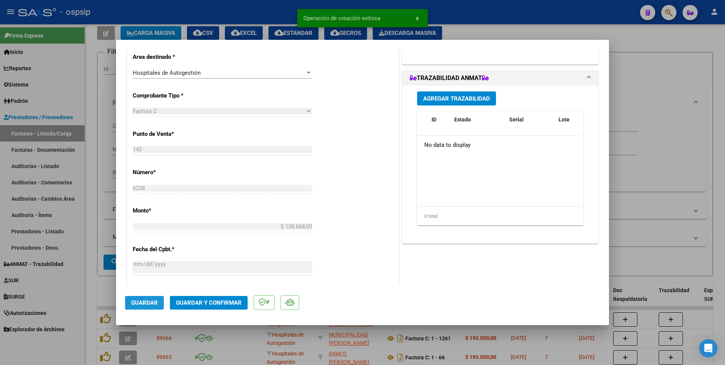
click at [155, 298] on button "Guardar" at bounding box center [144, 303] width 39 height 14
click at [225, 14] on div at bounding box center [362, 182] width 725 height 365
type input "$ 0,00"
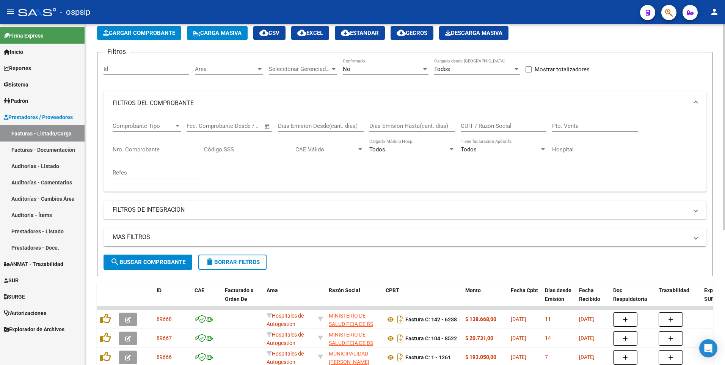
click at [140, 30] on span "Cargar Comprobante" at bounding box center [139, 33] width 72 height 7
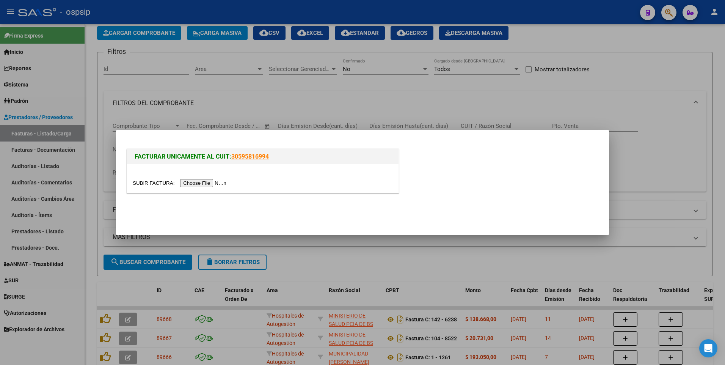
click at [198, 184] on input "file" at bounding box center [181, 183] width 96 height 8
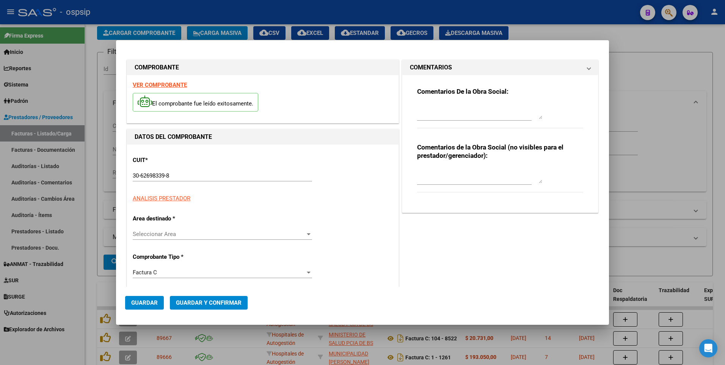
type input "6239"
type input "$ 65.196,00"
type input "[DATE]"
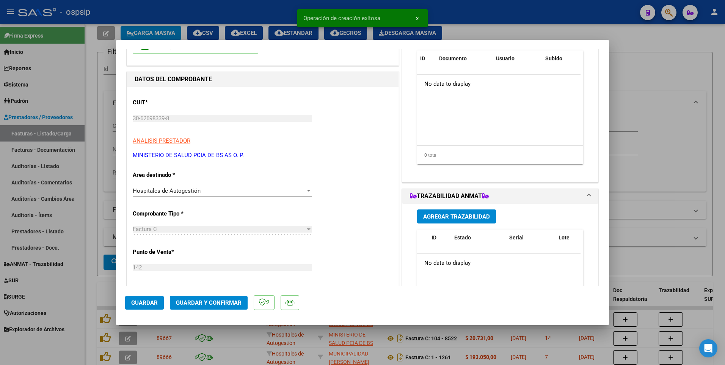
scroll to position [152, 0]
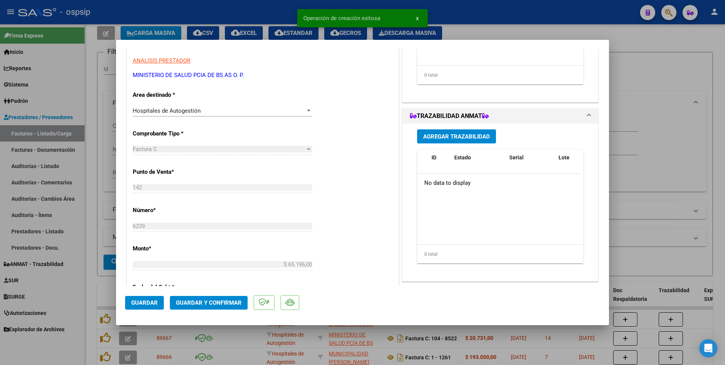
click at [156, 300] on span "Guardar" at bounding box center [144, 302] width 27 height 7
click at [229, 14] on div at bounding box center [362, 182] width 725 height 365
type input "$ 0,00"
